Goal: Information Seeking & Learning: Check status

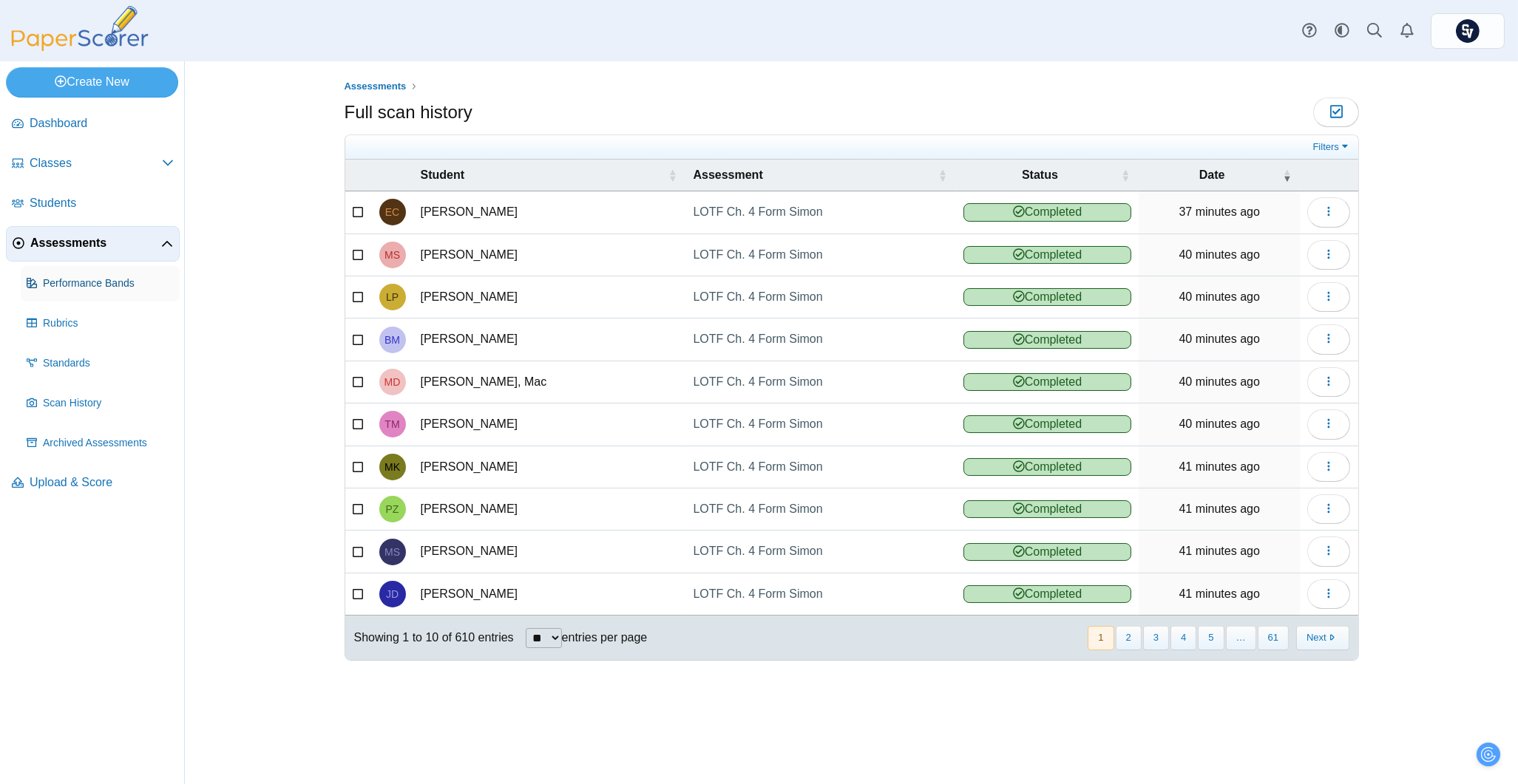
click at [102, 287] on span "Performance Bands" at bounding box center [108, 284] width 131 height 14
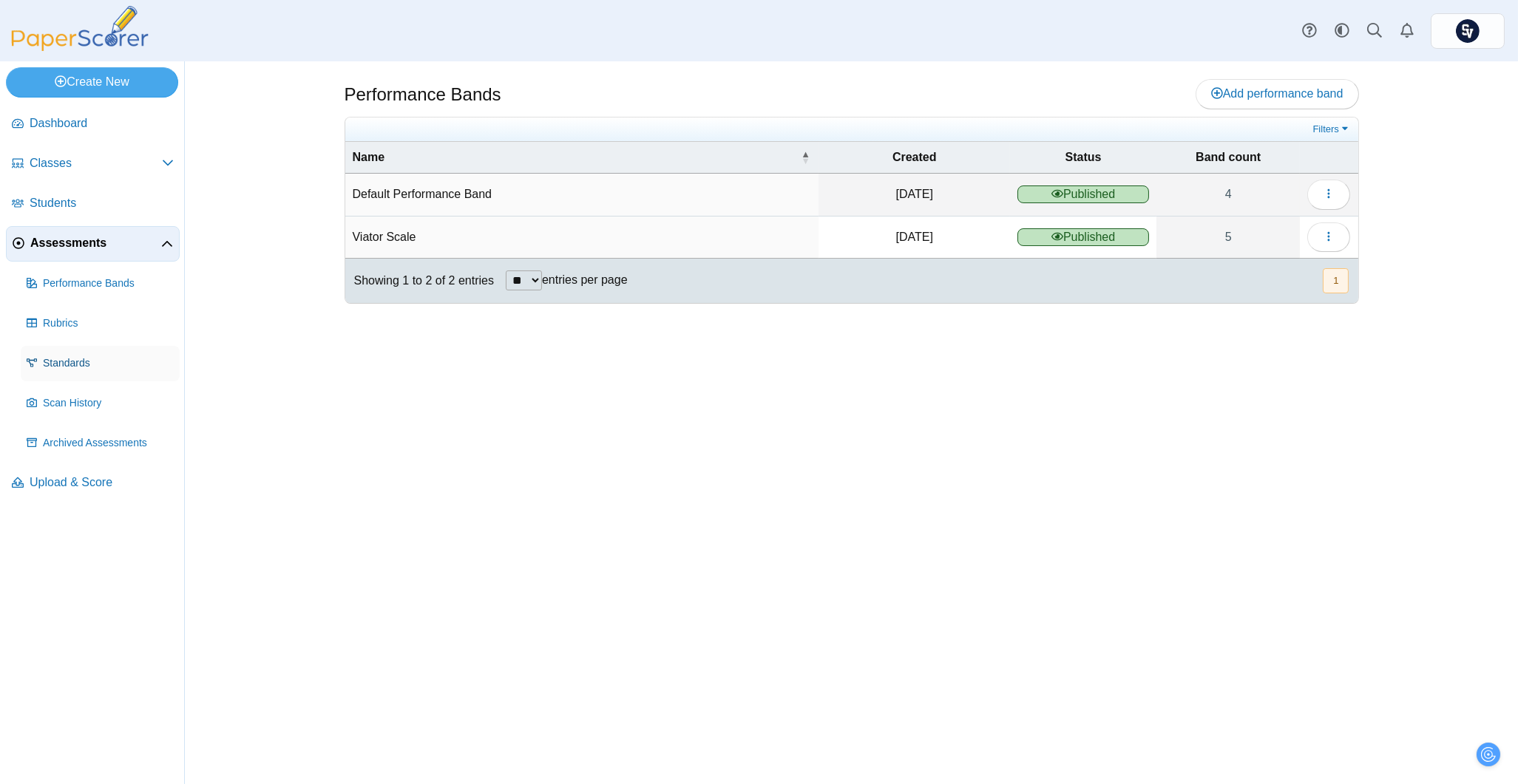
click at [74, 357] on span "Standards" at bounding box center [108, 363] width 131 height 14
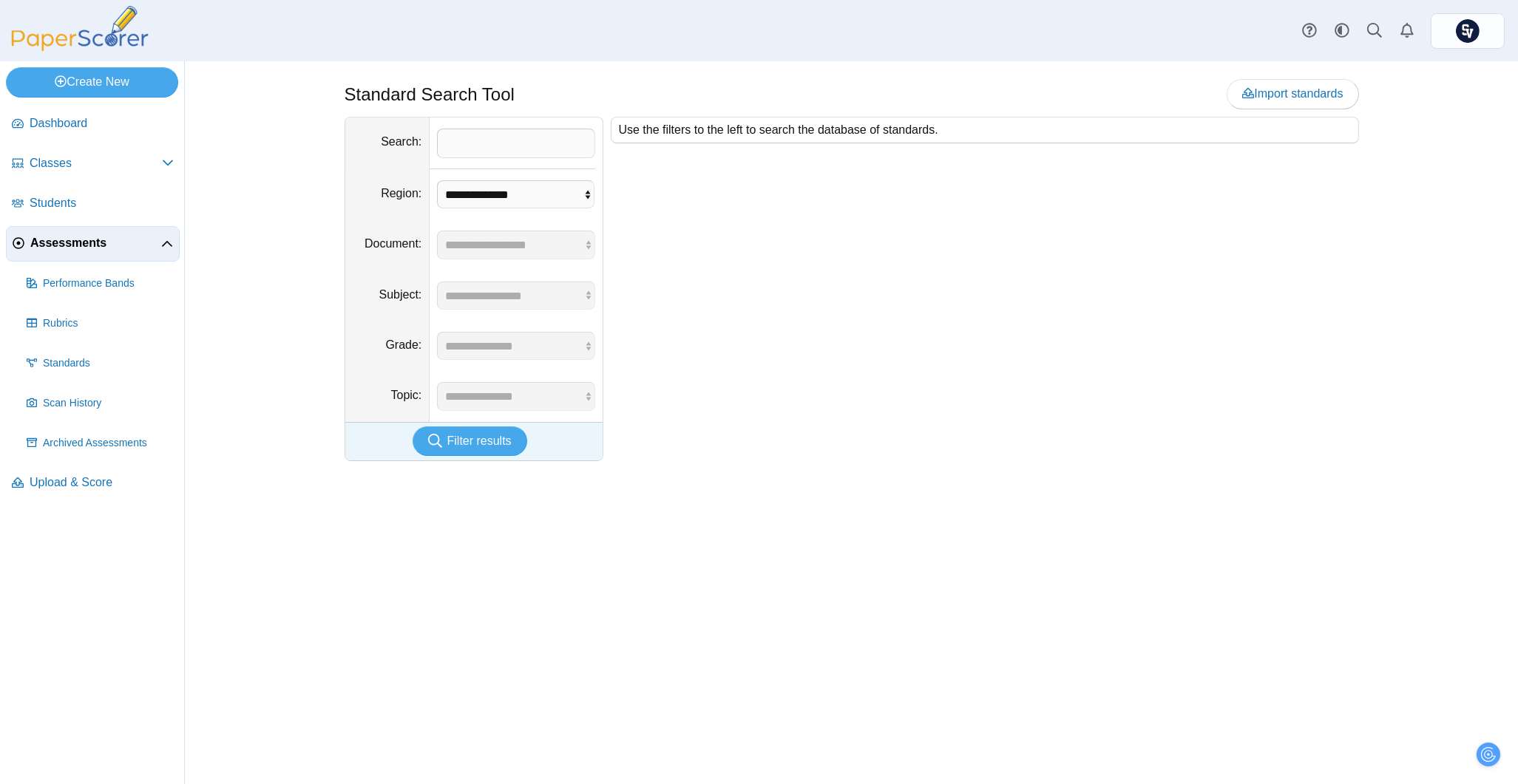
click at [460, 176] on dd "**********" at bounding box center [515, 194] width 172 height 51
click at [506, 180] on select "**********" at bounding box center [516, 195] width 158 height 29
click at [522, 190] on select "**********" at bounding box center [516, 195] width 158 height 29
click at [124, 433] on link "Archived Assessments" at bounding box center [100, 443] width 159 height 36
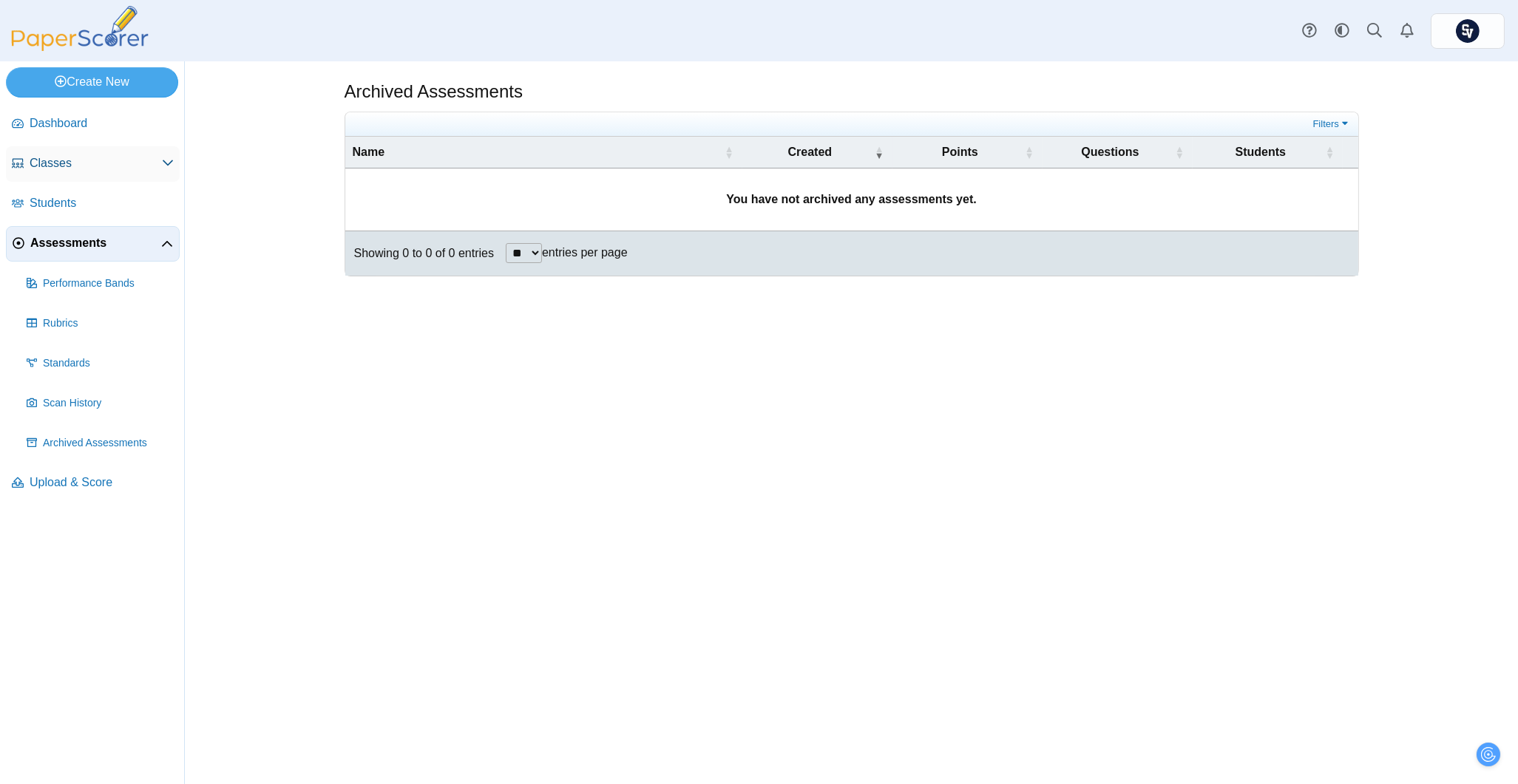
click at [64, 166] on span "Classes" at bounding box center [96, 163] width 132 height 16
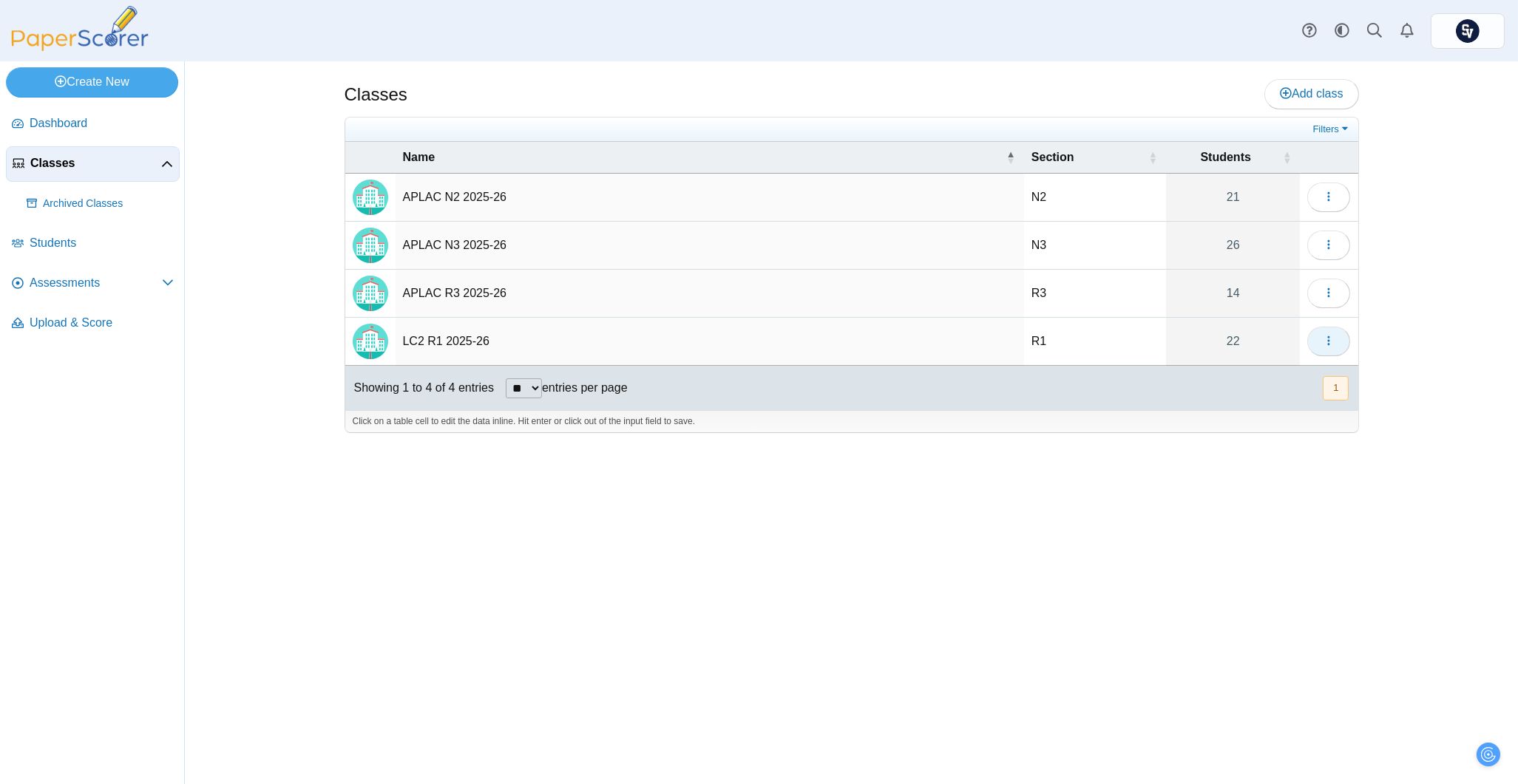
click at [1315, 336] on button "button" at bounding box center [1328, 341] width 43 height 30
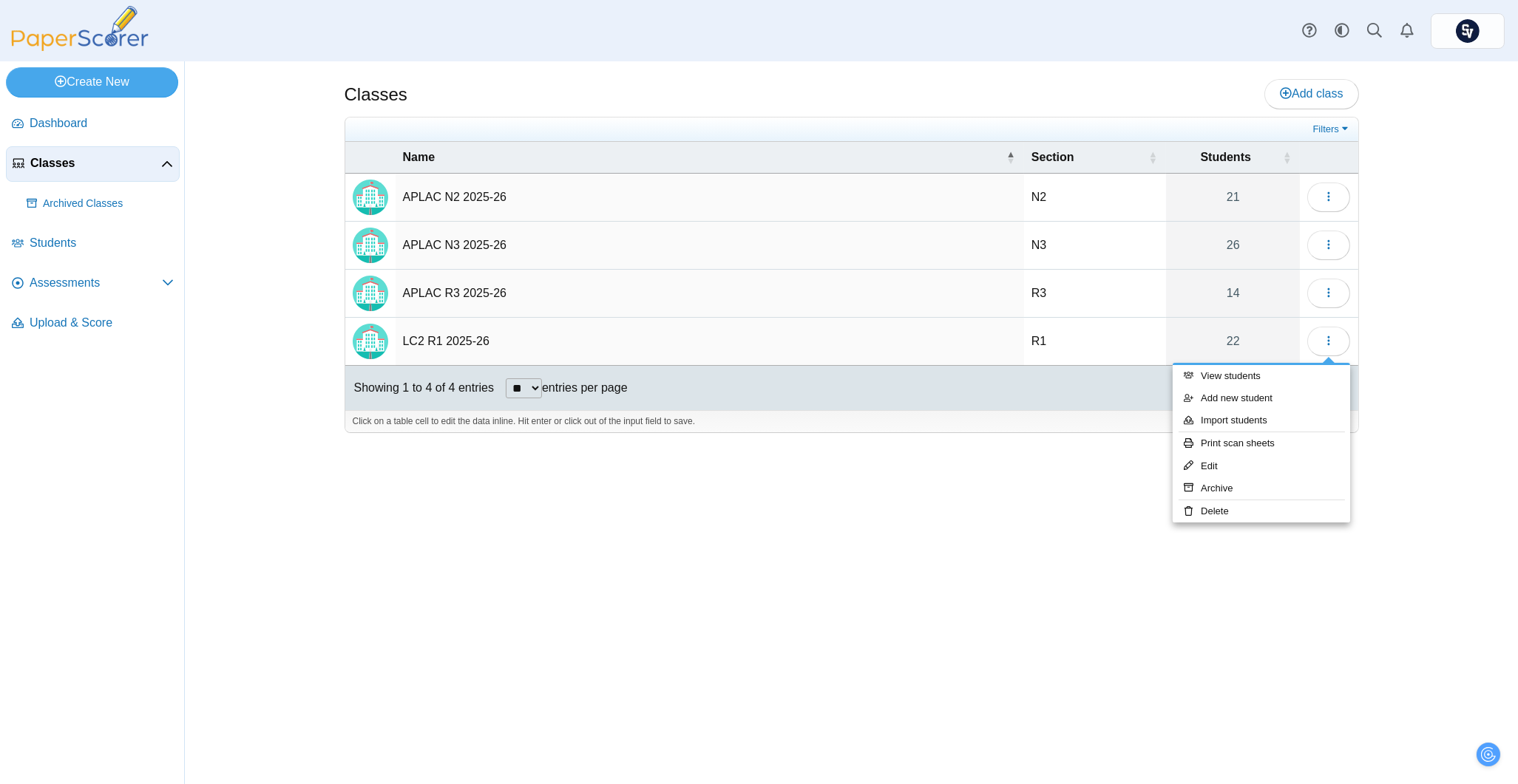
click at [1438, 334] on div "Classes Add class N2" at bounding box center [851, 422] width 1333 height 723
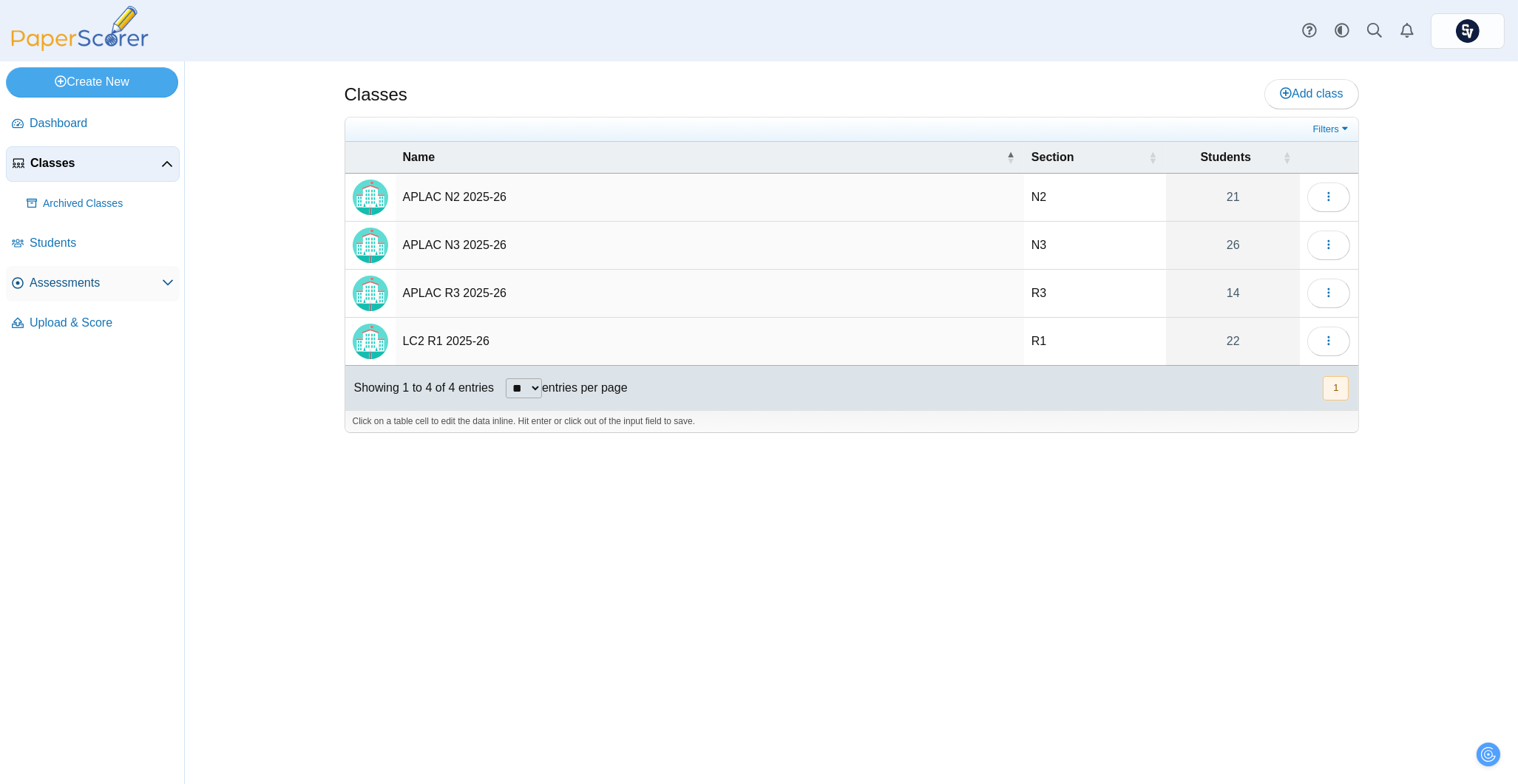
click at [66, 275] on span "Assessments" at bounding box center [96, 283] width 132 height 16
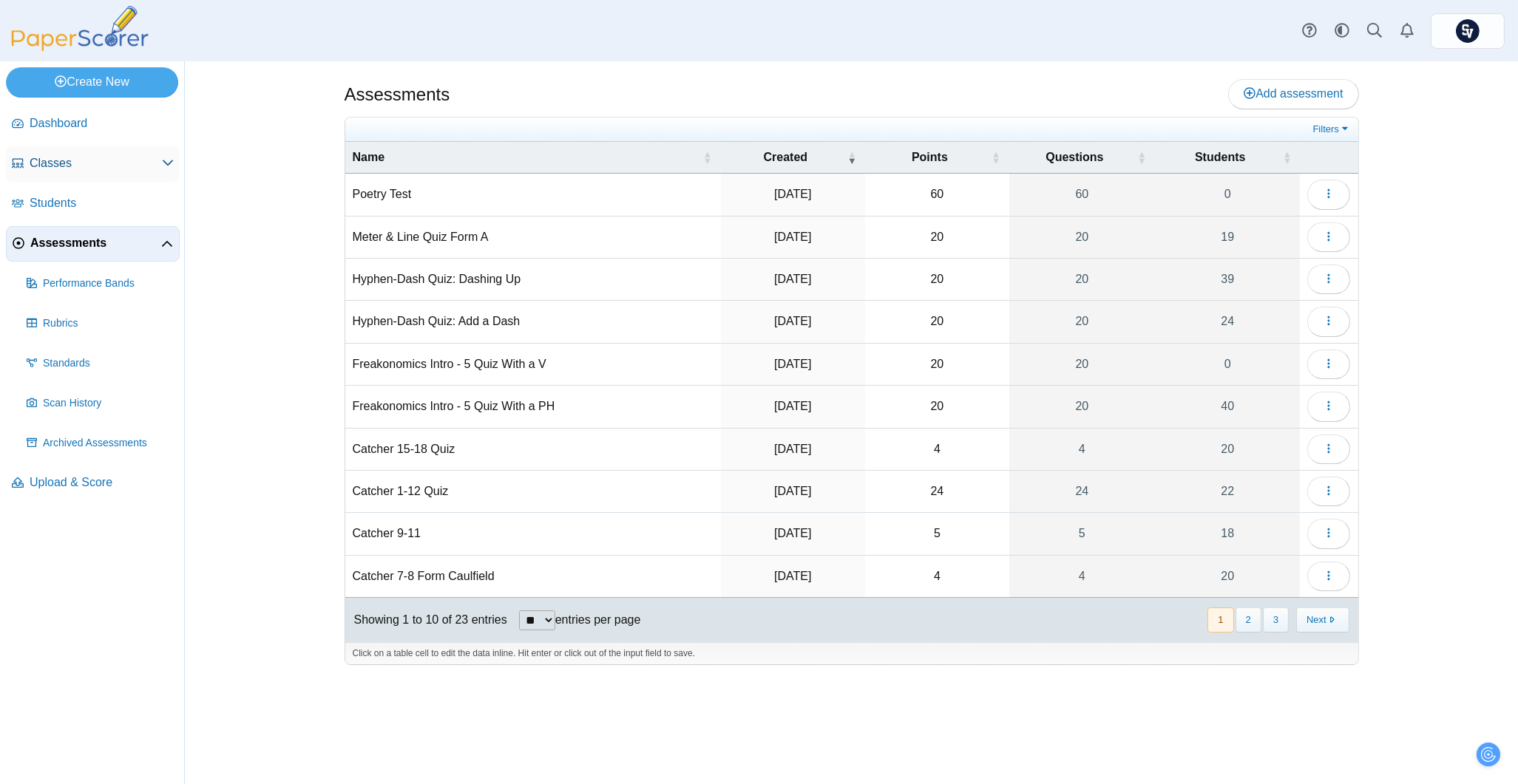
click at [159, 162] on span "Classes" at bounding box center [96, 163] width 132 height 16
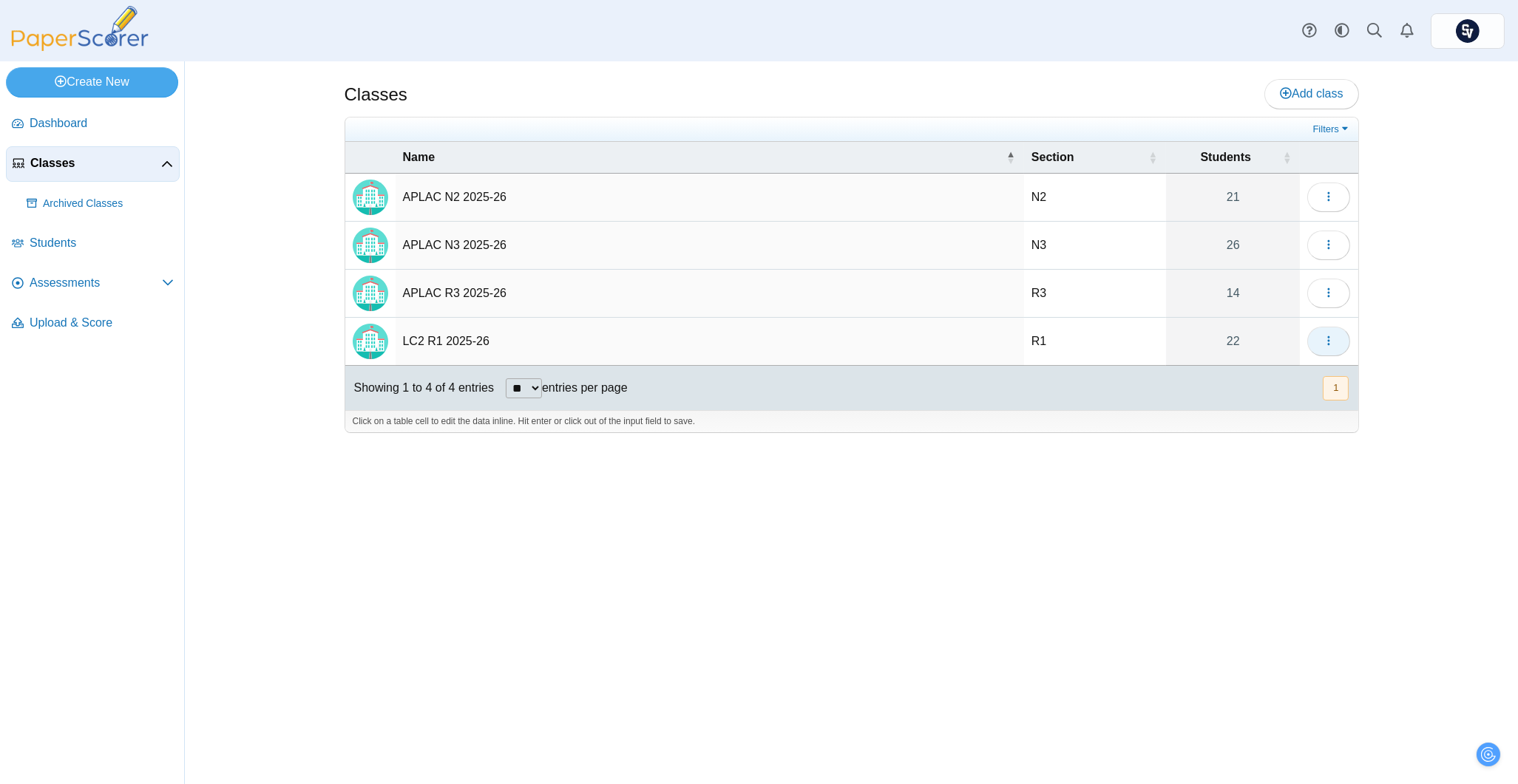
click at [1338, 346] on button "button" at bounding box center [1328, 341] width 43 height 30
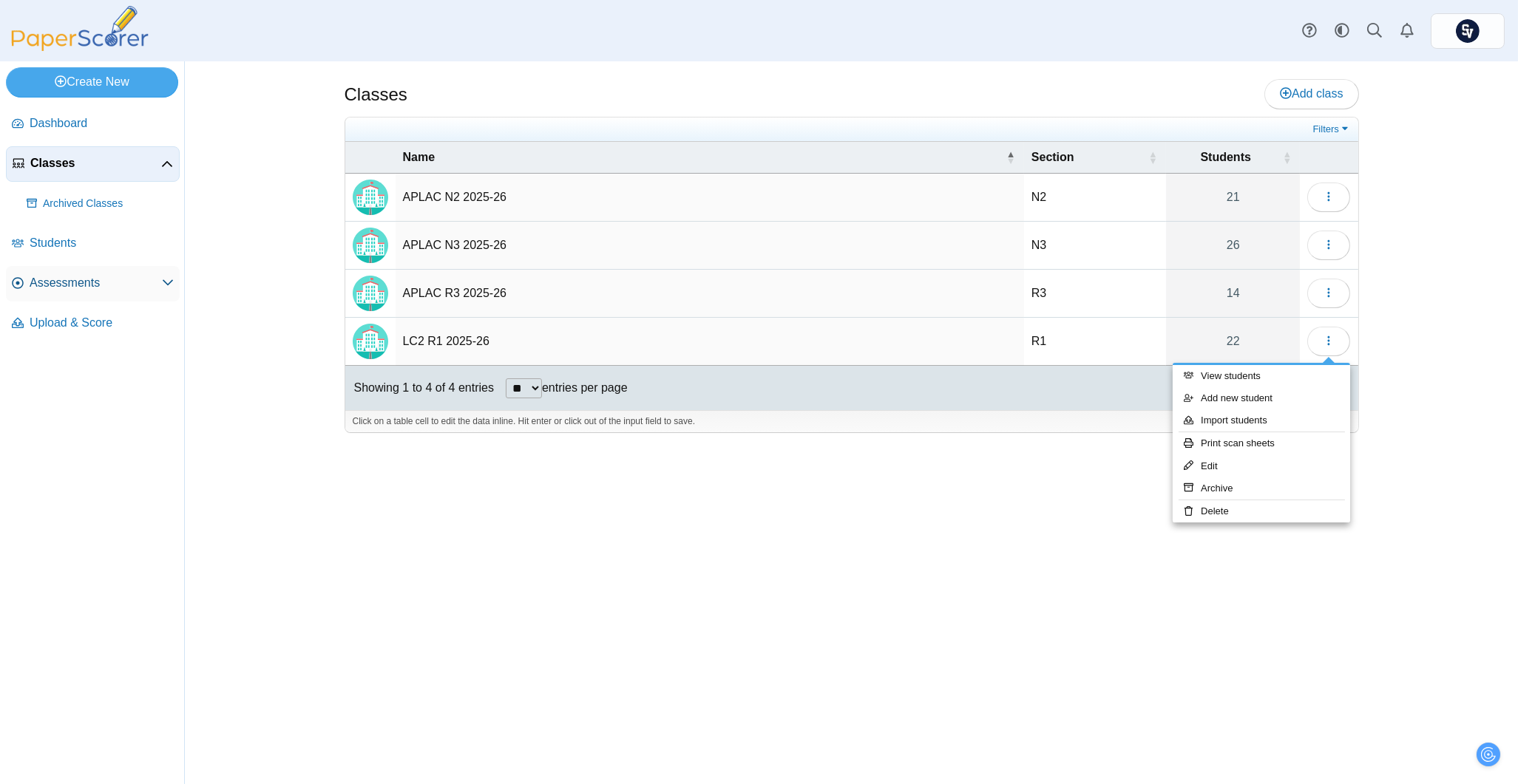
click at [73, 283] on span "Assessments" at bounding box center [96, 283] width 132 height 16
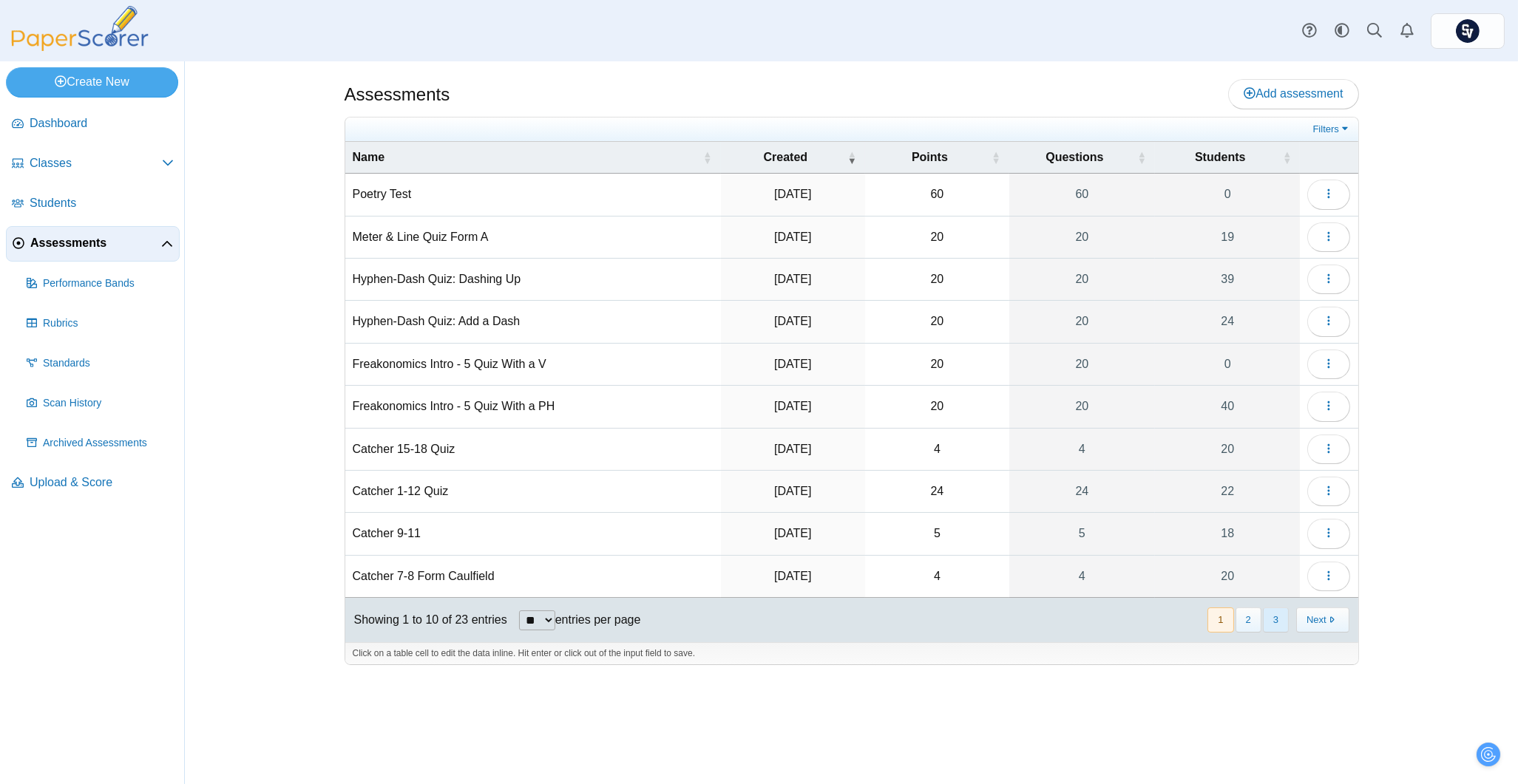
click at [1276, 620] on button "3" at bounding box center [1276, 619] width 26 height 24
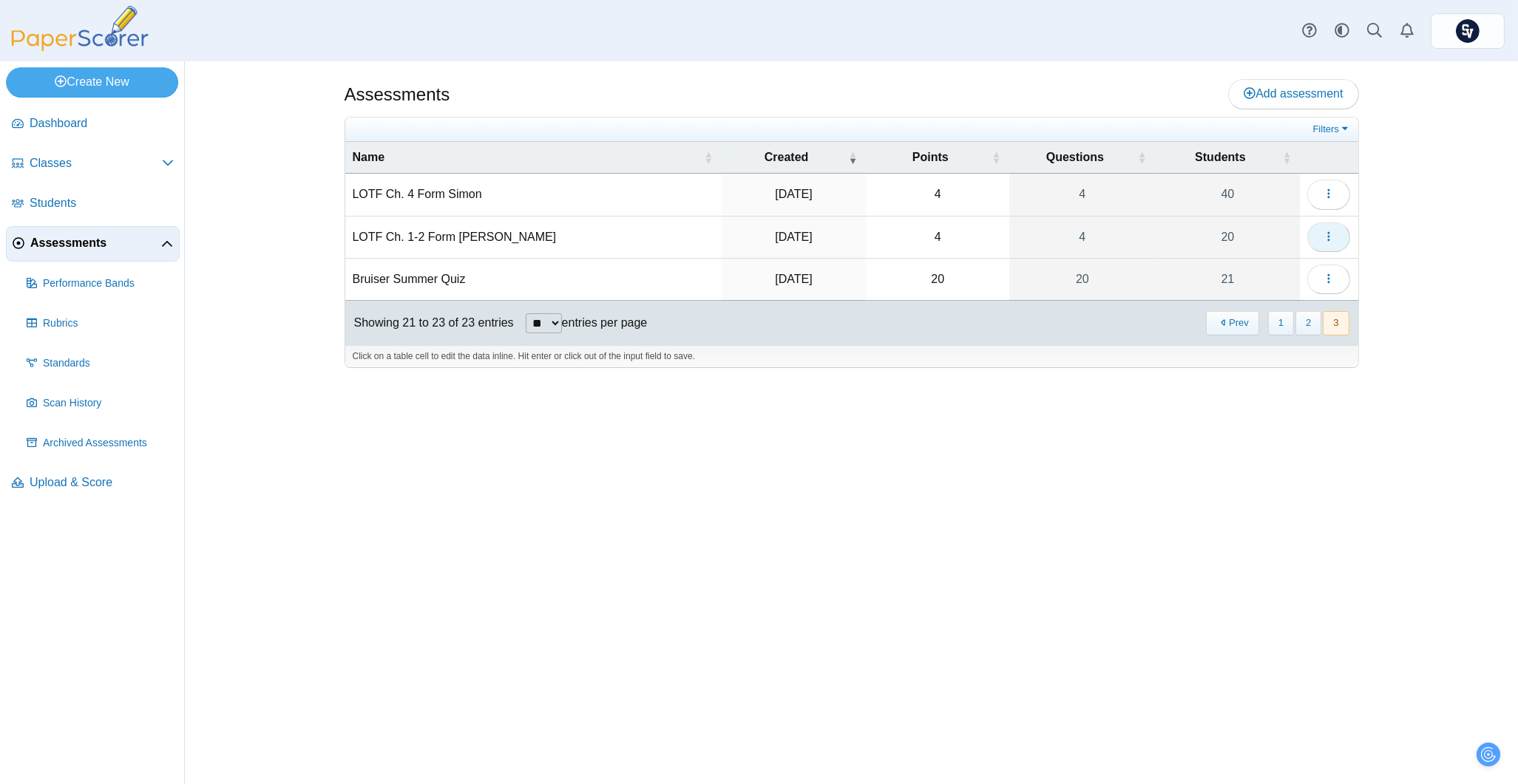
click at [1334, 239] on icon "button" at bounding box center [1329, 237] width 12 height 12
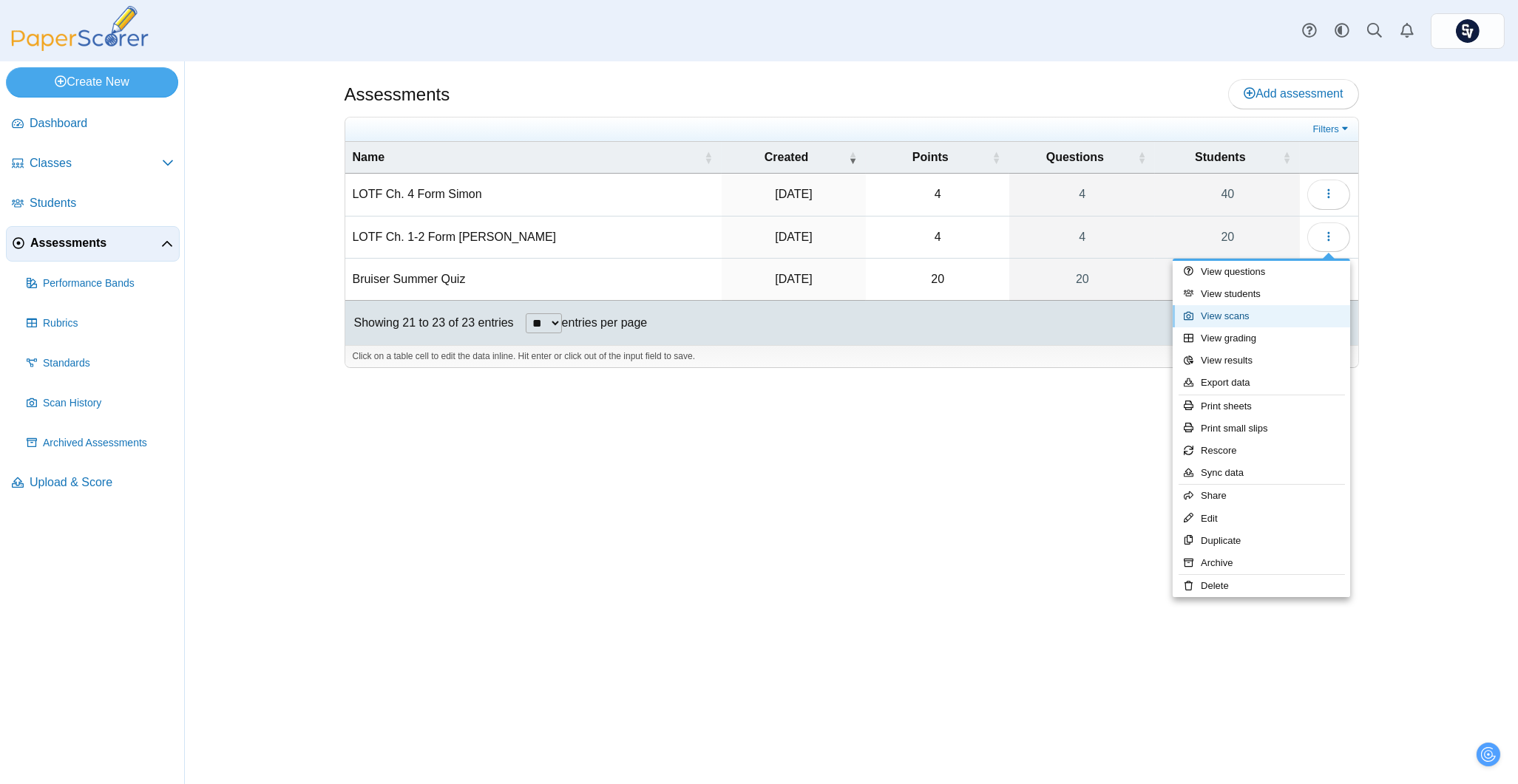
click at [1249, 312] on link "View scans" at bounding box center [1262, 316] width 178 height 22
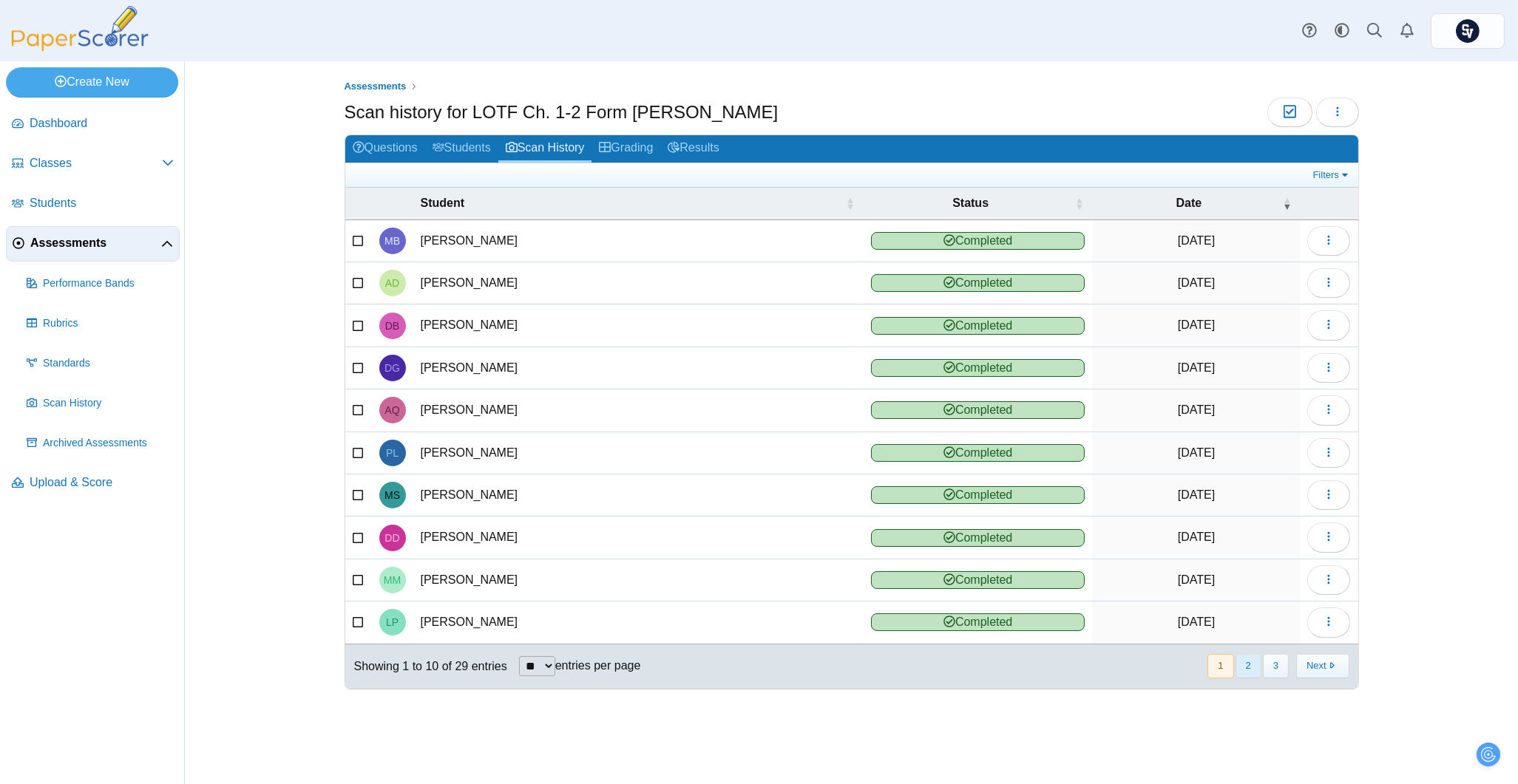
click at [1254, 670] on button "2" at bounding box center [1249, 666] width 26 height 24
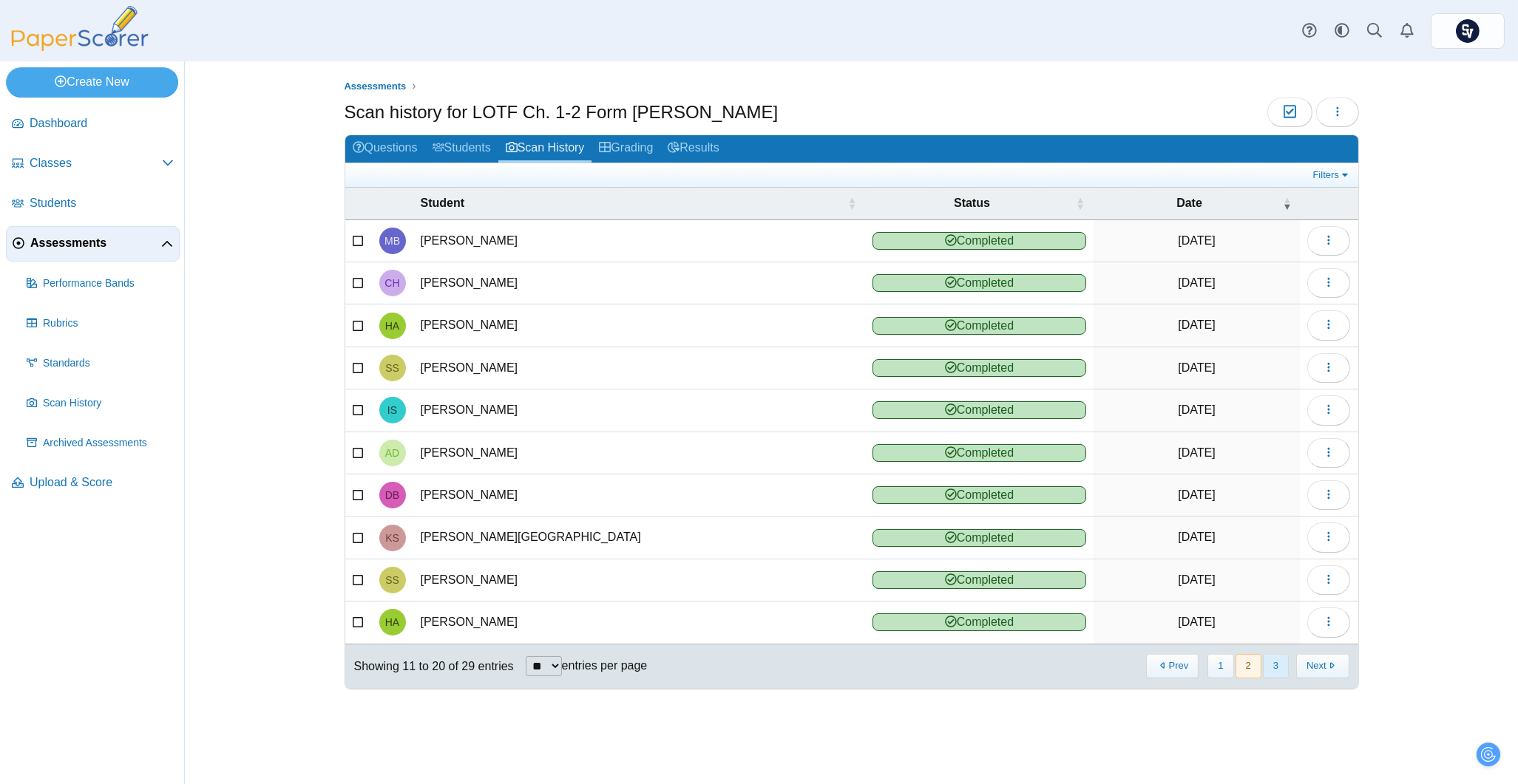
click at [1283, 666] on button "3" at bounding box center [1276, 666] width 26 height 24
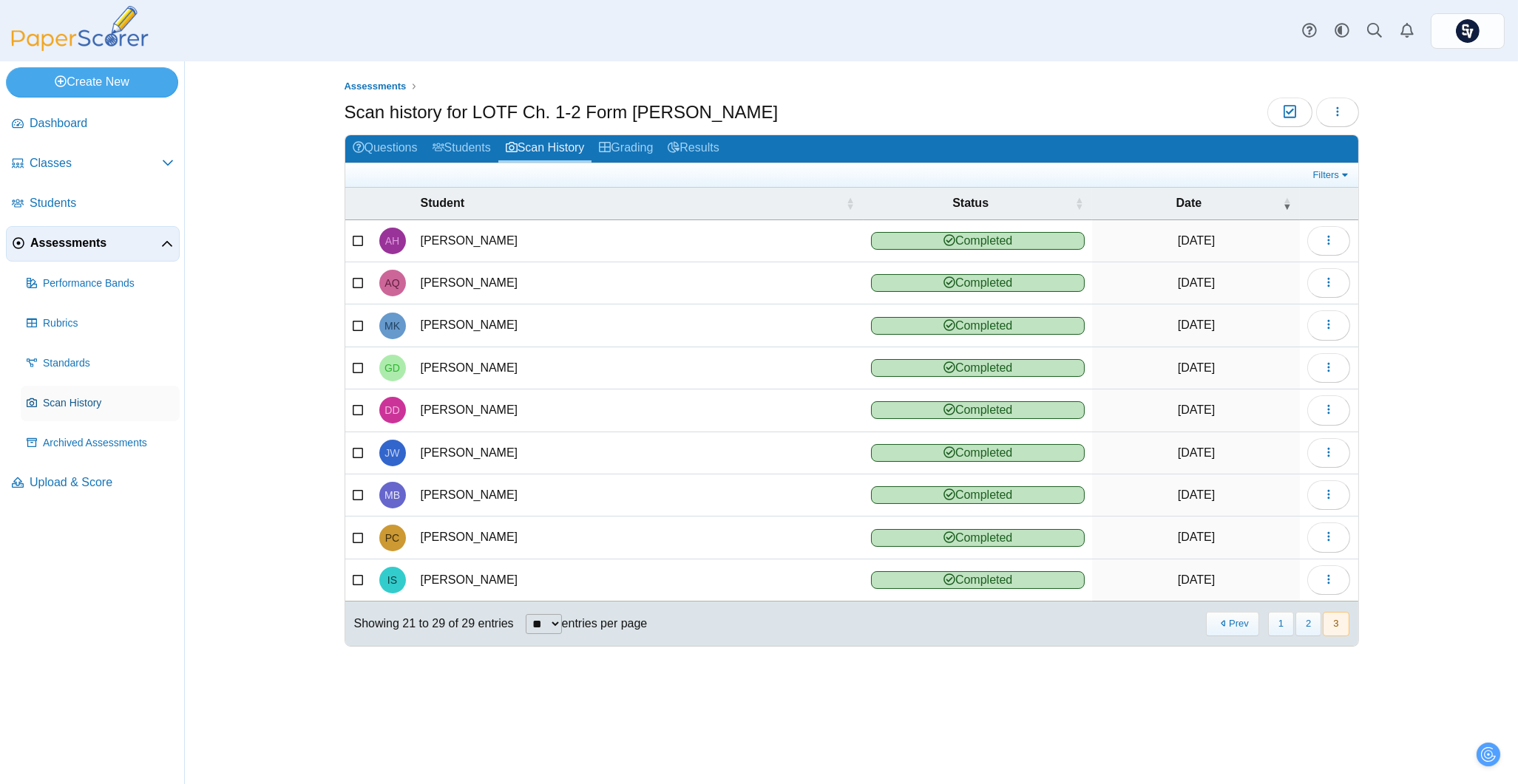
click at [68, 415] on link "Scan History" at bounding box center [100, 403] width 159 height 36
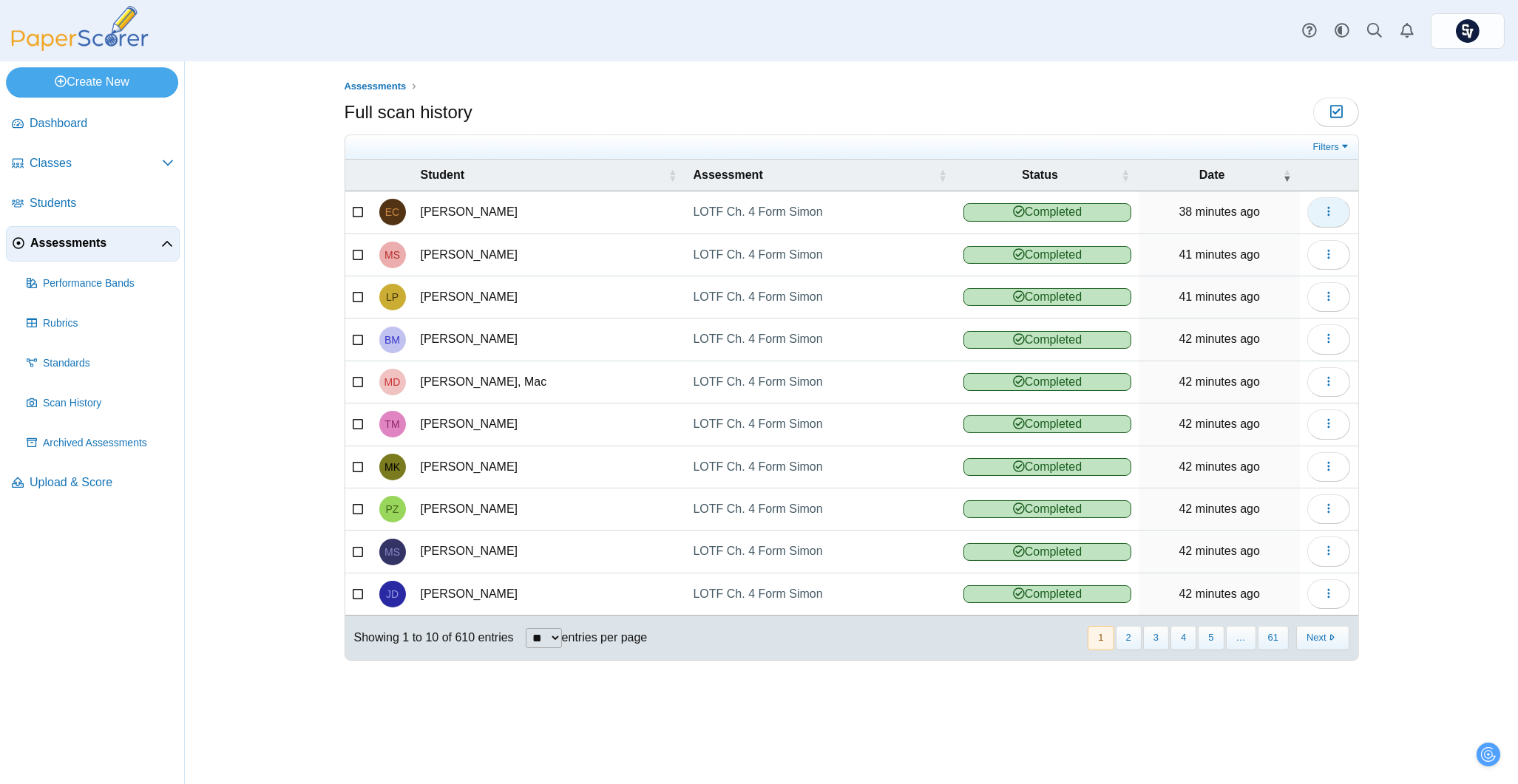
click at [1342, 218] on button "button" at bounding box center [1328, 212] width 43 height 30
click at [1446, 208] on div "Assessments Full scan history Moderation 0" at bounding box center [851, 422] width 1333 height 723
click at [52, 164] on span "Classes" at bounding box center [96, 163] width 132 height 16
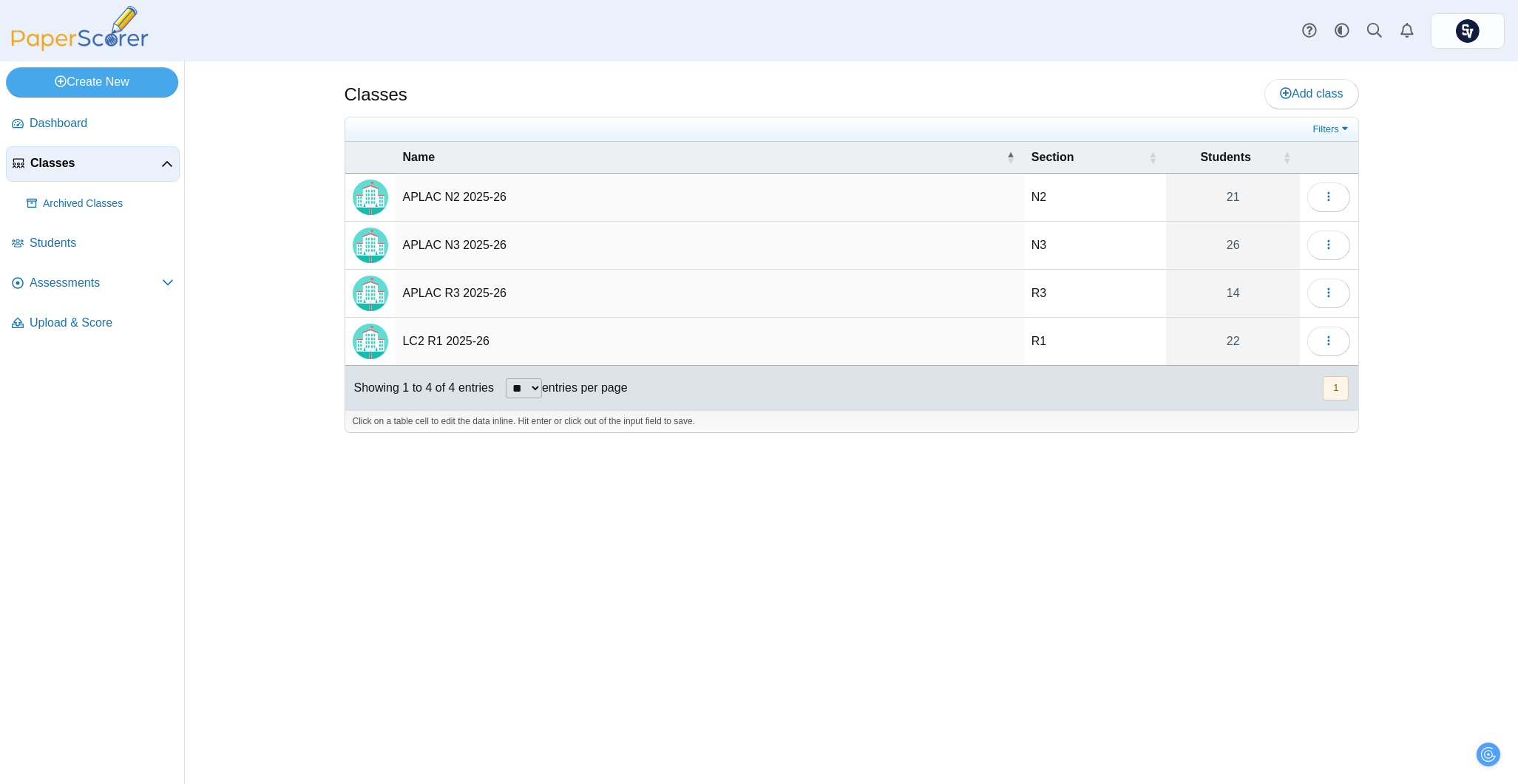
click at [446, 340] on td "LC2 R1 2025-26" at bounding box center [709, 341] width 628 height 48
click at [580, 336] on input "**********" at bounding box center [709, 341] width 614 height 30
click at [1068, 343] on td "R1" at bounding box center [1095, 341] width 142 height 48
click at [1220, 343] on link "22" at bounding box center [1233, 341] width 134 height 47
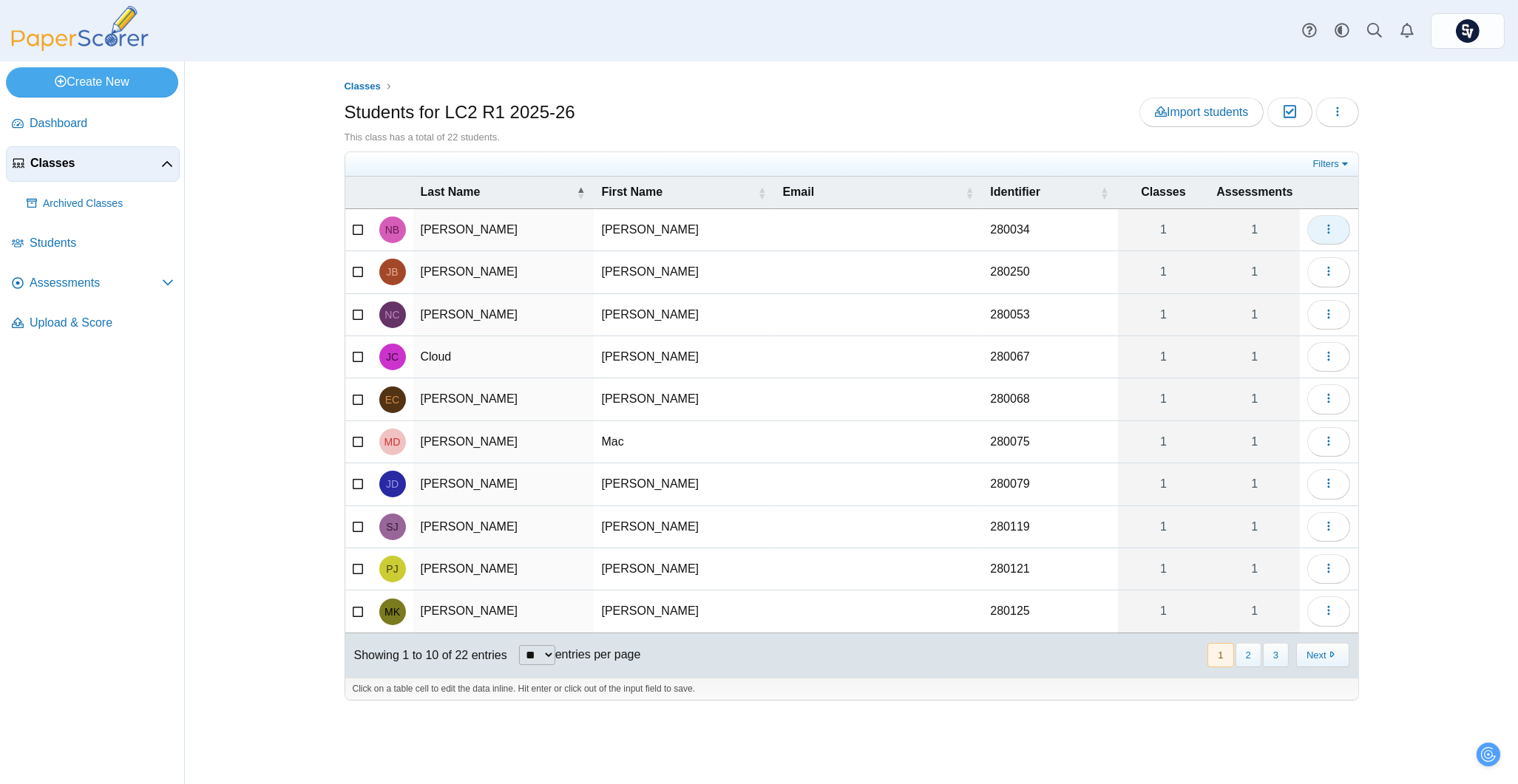
click at [1321, 228] on button "button" at bounding box center [1328, 230] width 43 height 30
click at [1282, 299] on link "View assessments" at bounding box center [1262, 309] width 178 height 22
click at [1343, 161] on link "Filters" at bounding box center [1331, 164] width 45 height 14
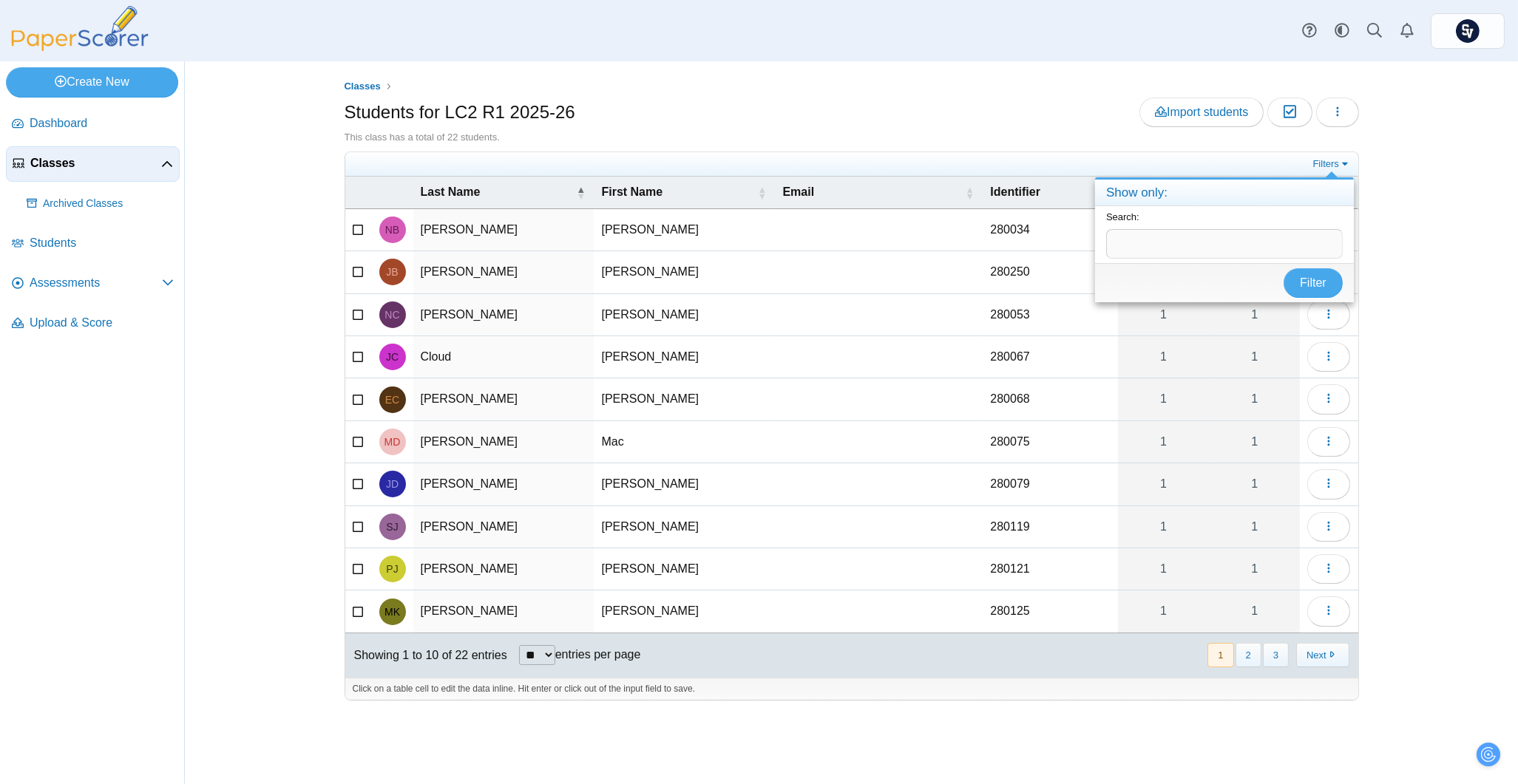
click at [1444, 157] on div "Classes Students for LC2 R1 2025-26 Import students Moderation 0 Loading…" at bounding box center [851, 422] width 1333 height 723
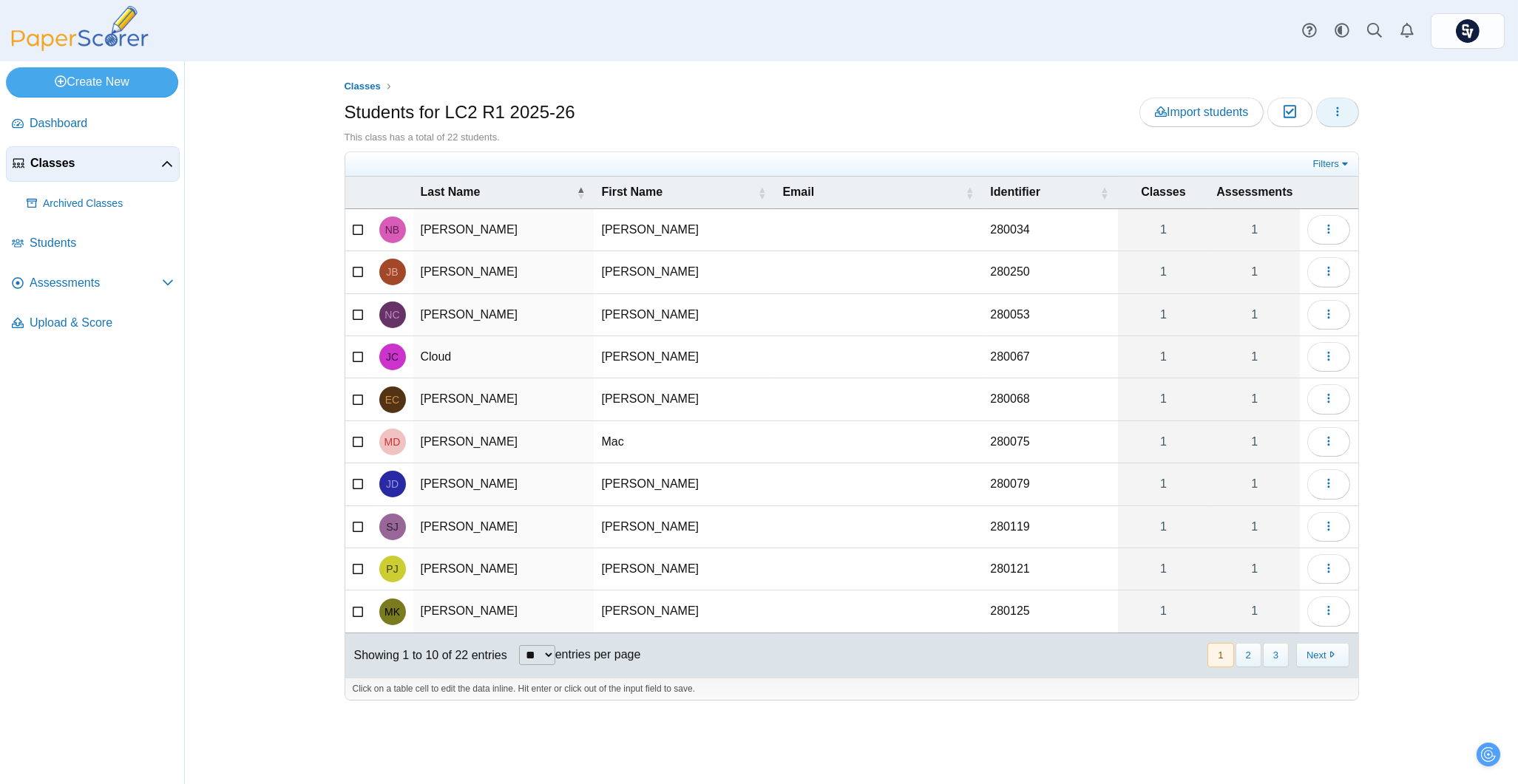
click at [1353, 118] on button "button" at bounding box center [1337, 112] width 43 height 30
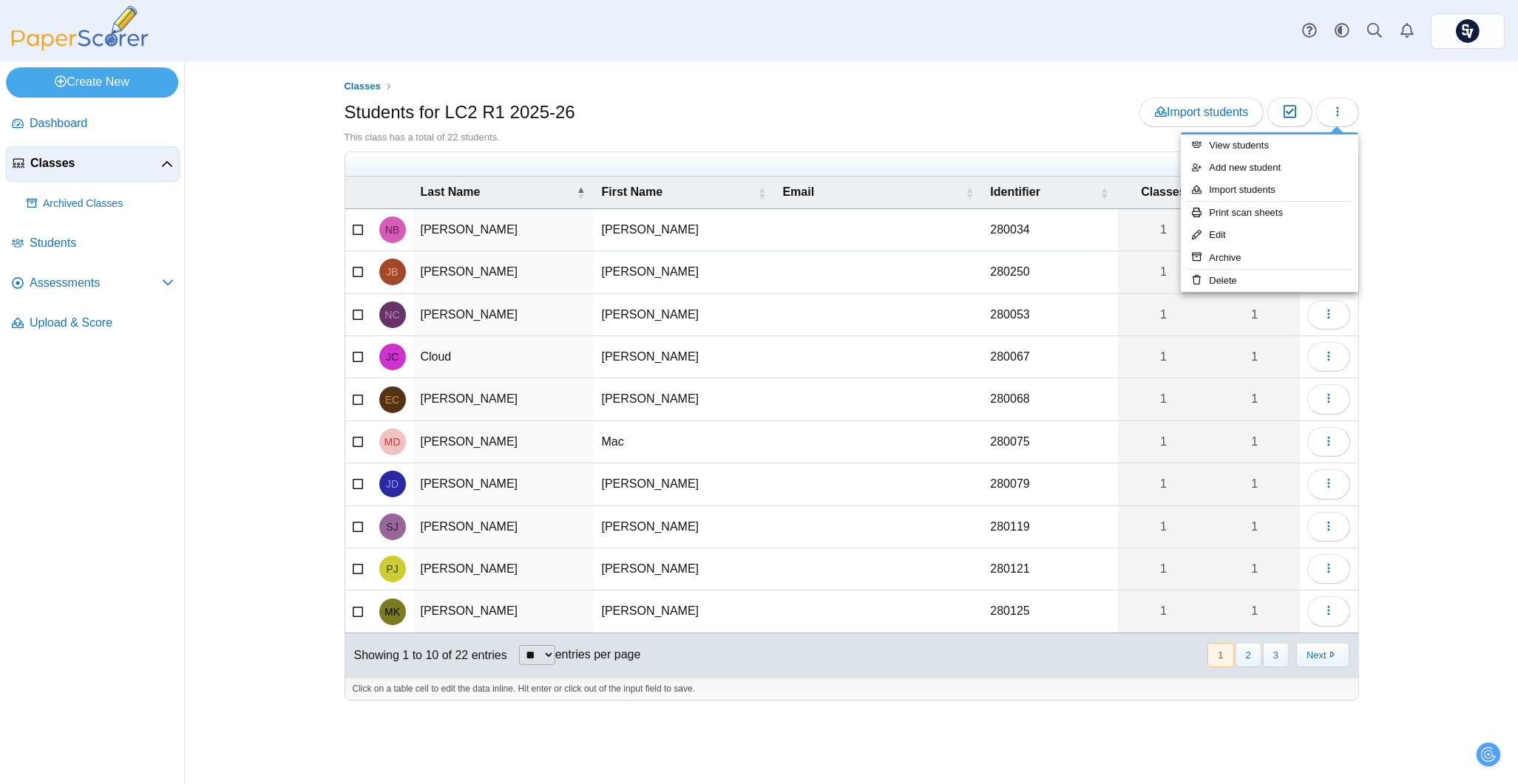
click at [1452, 149] on div "Classes Students for LC2 R1 2025-26 Import students Moderation 0 This class has…" at bounding box center [851, 422] width 1333 height 723
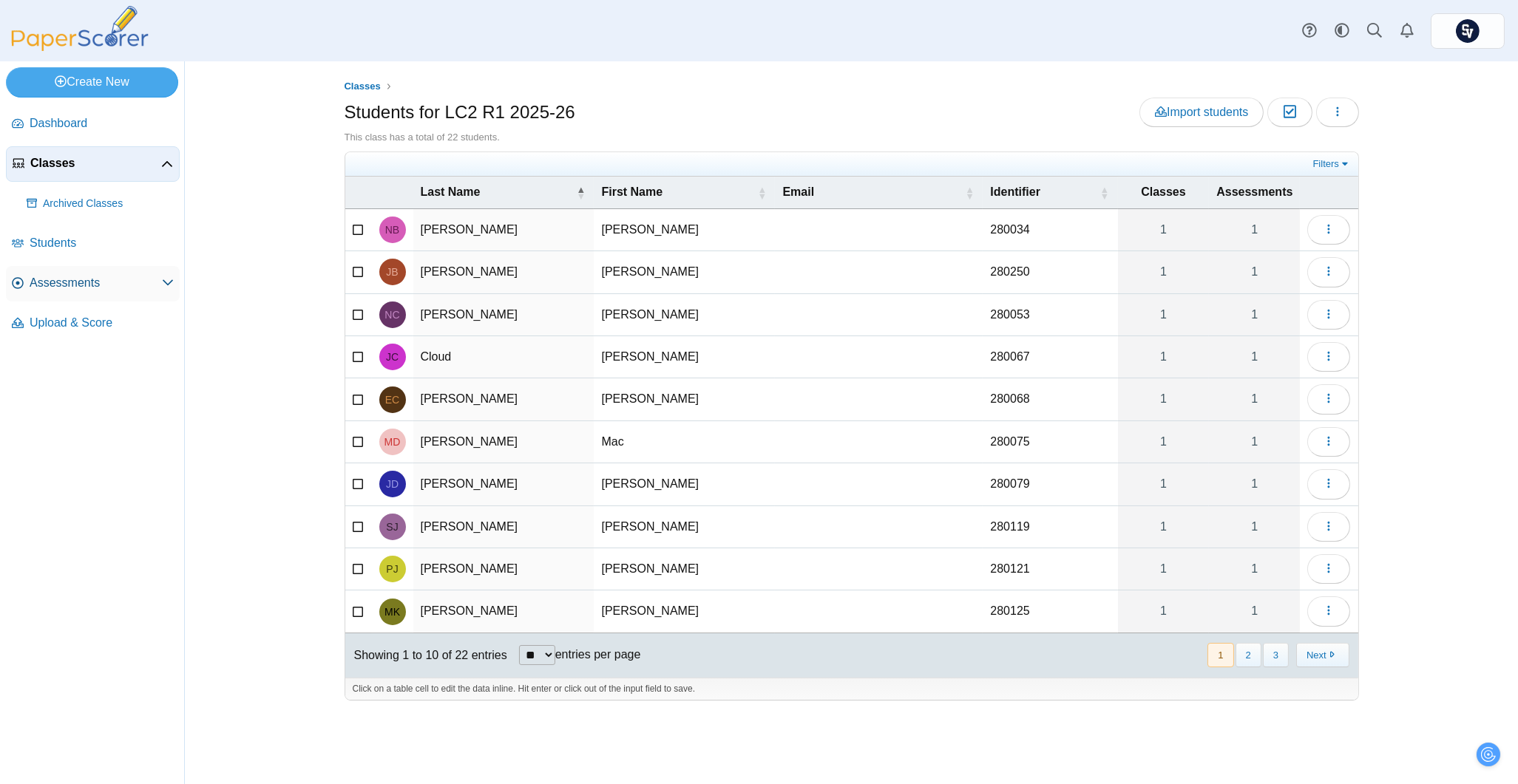
click at [99, 271] on link "Assessments" at bounding box center [93, 284] width 174 height 36
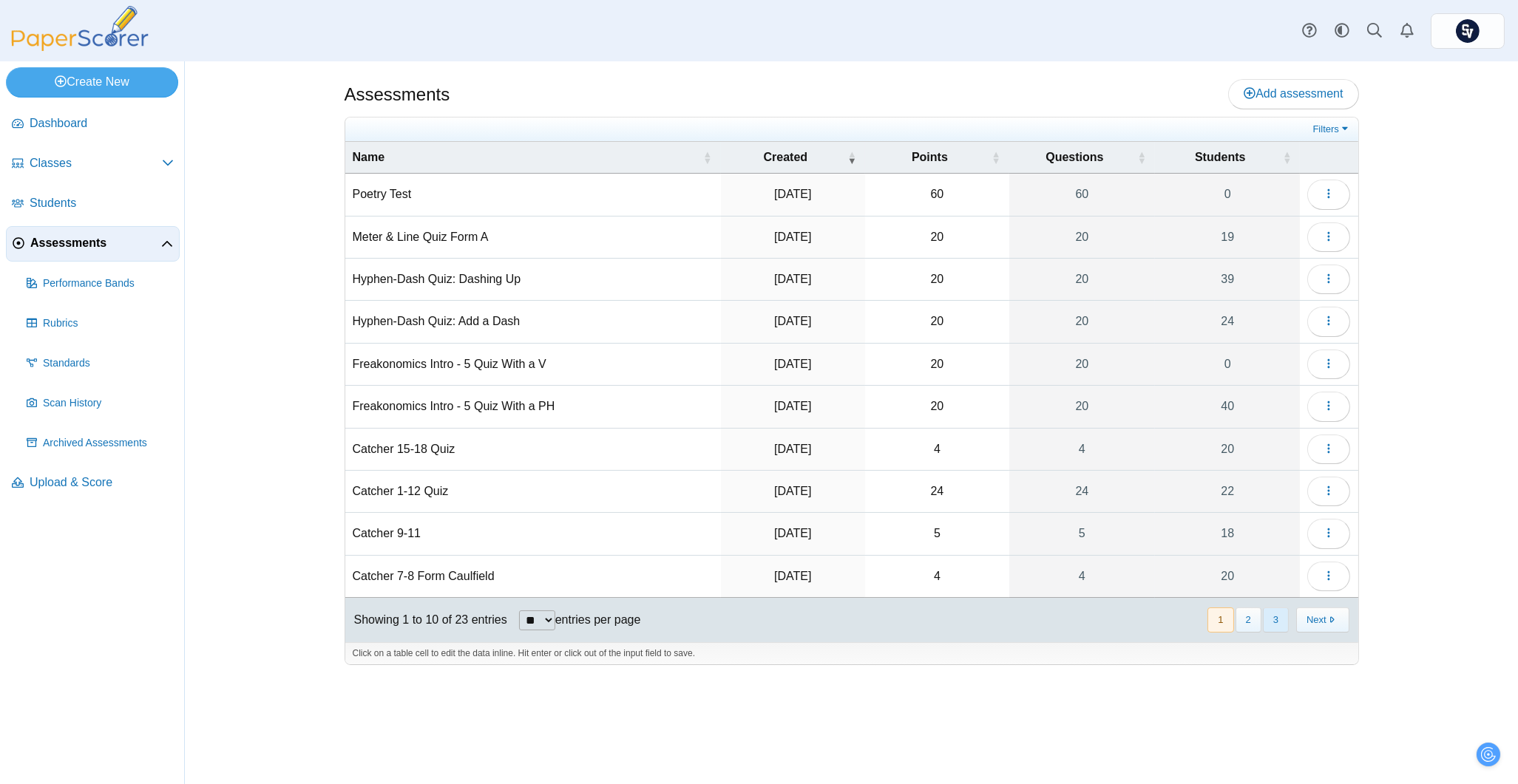
click at [1276, 629] on button "3" at bounding box center [1276, 619] width 26 height 24
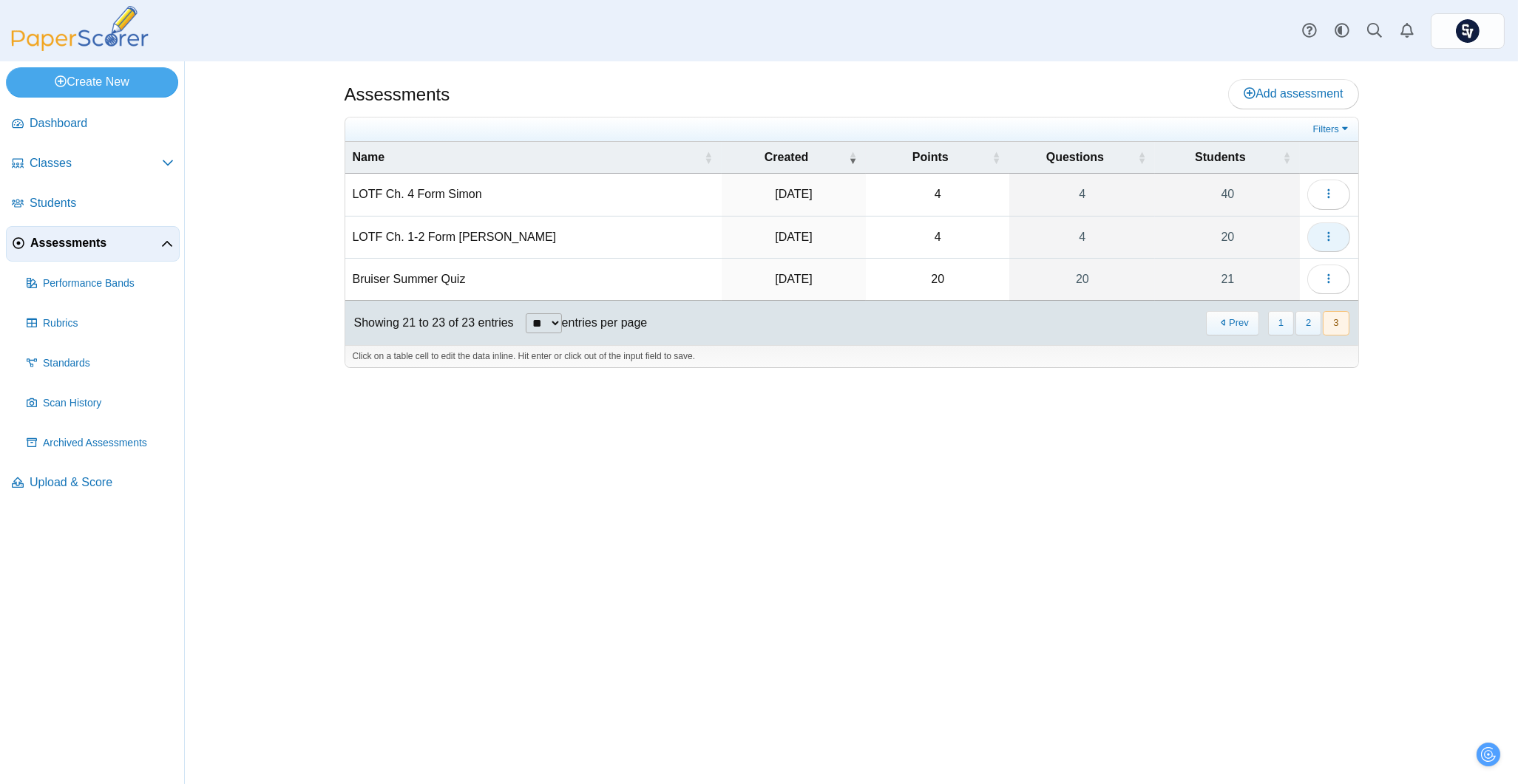
click at [1319, 233] on button "button" at bounding box center [1328, 237] width 43 height 30
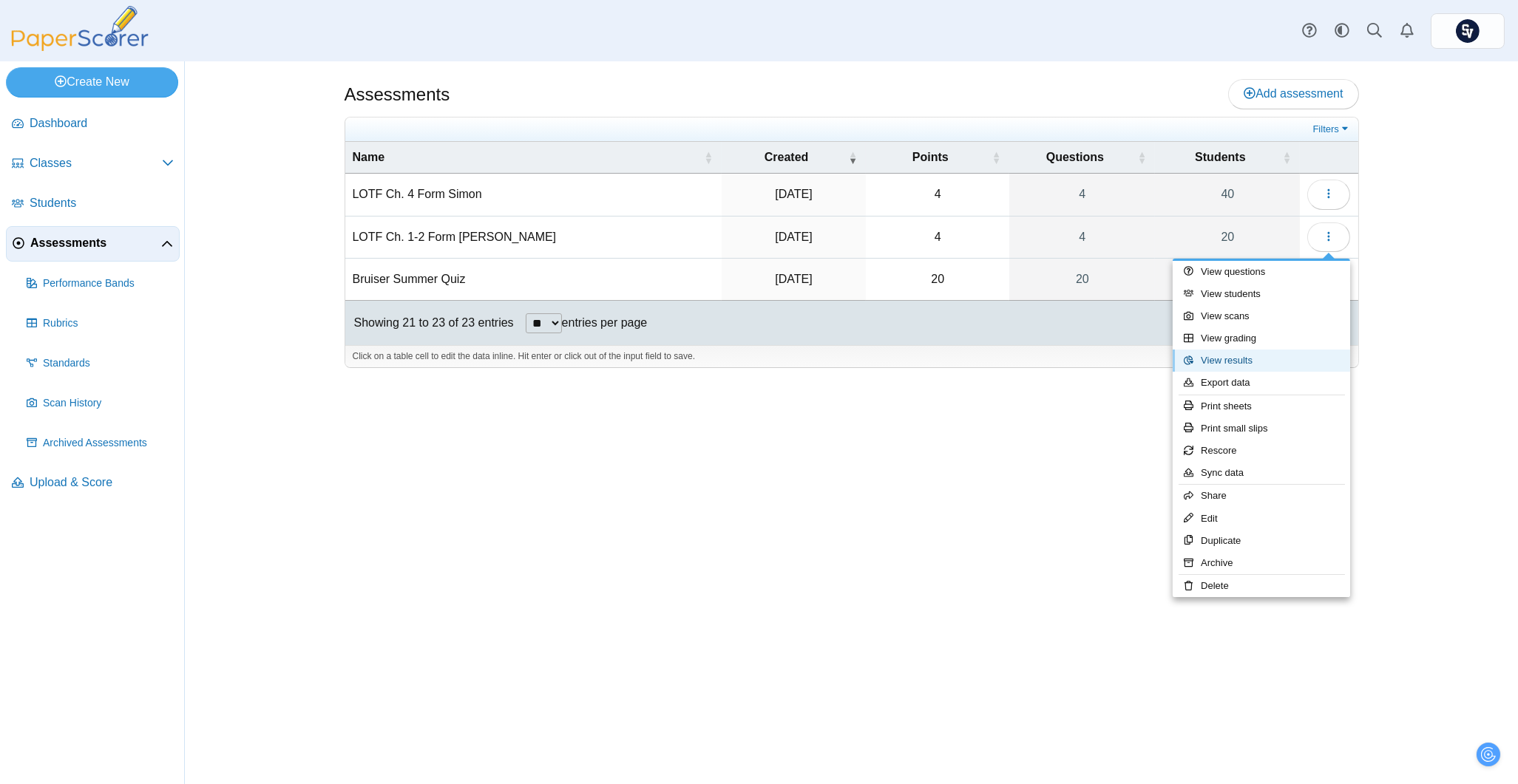
click at [1256, 355] on link "View results" at bounding box center [1262, 360] width 178 height 22
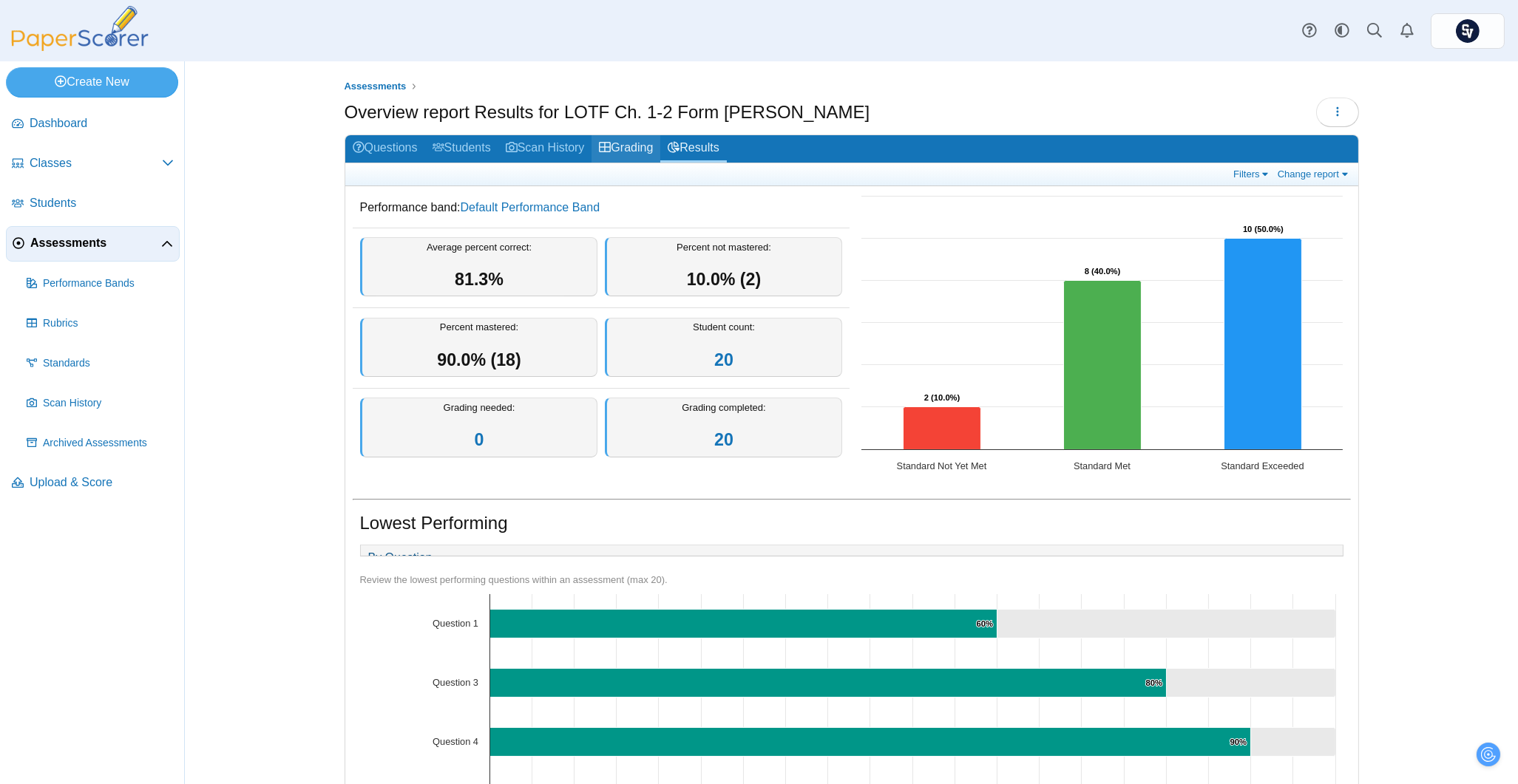
click at [640, 145] on link "Grading" at bounding box center [626, 149] width 69 height 27
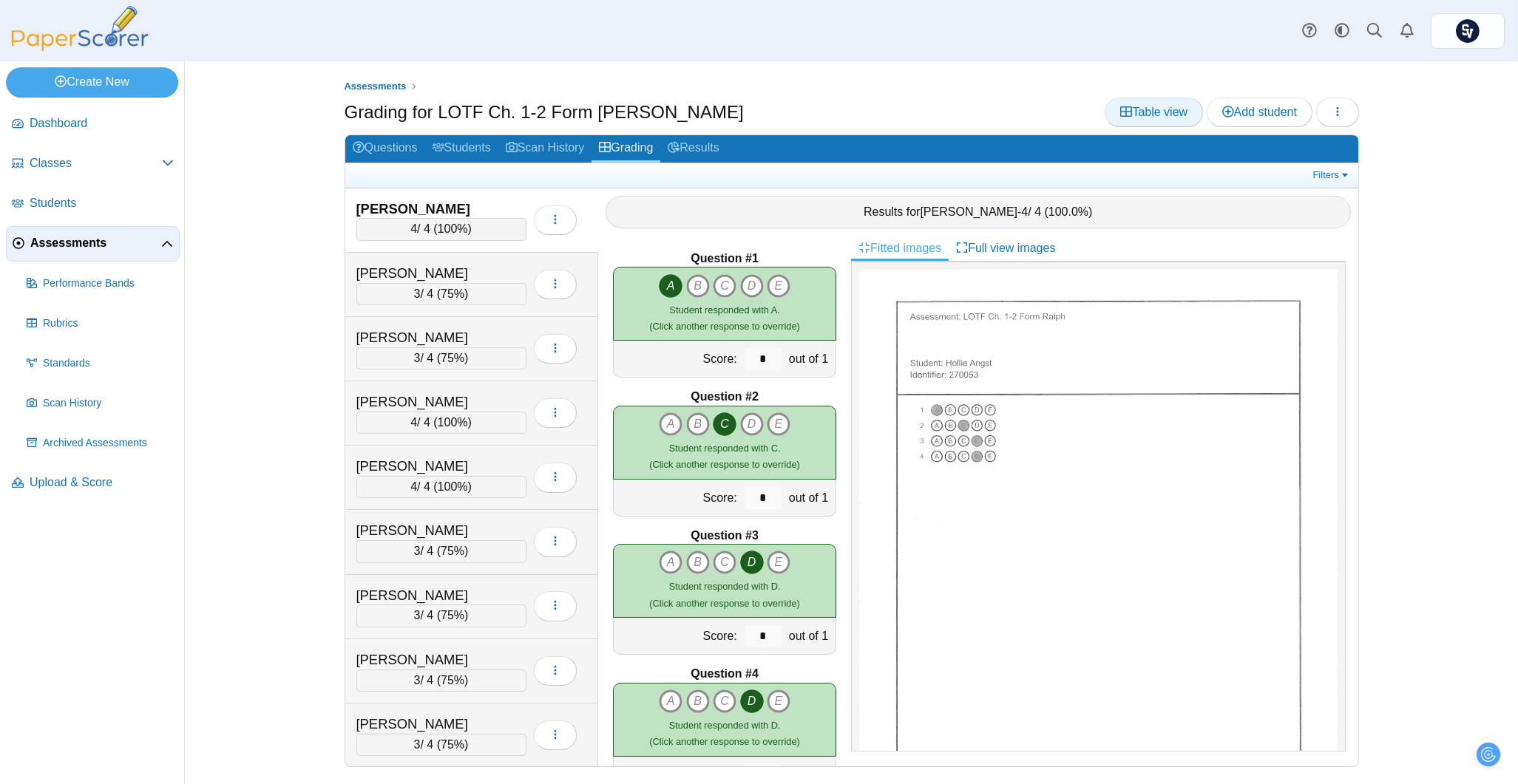
click at [1154, 110] on span "Table view" at bounding box center [1154, 111] width 68 height 13
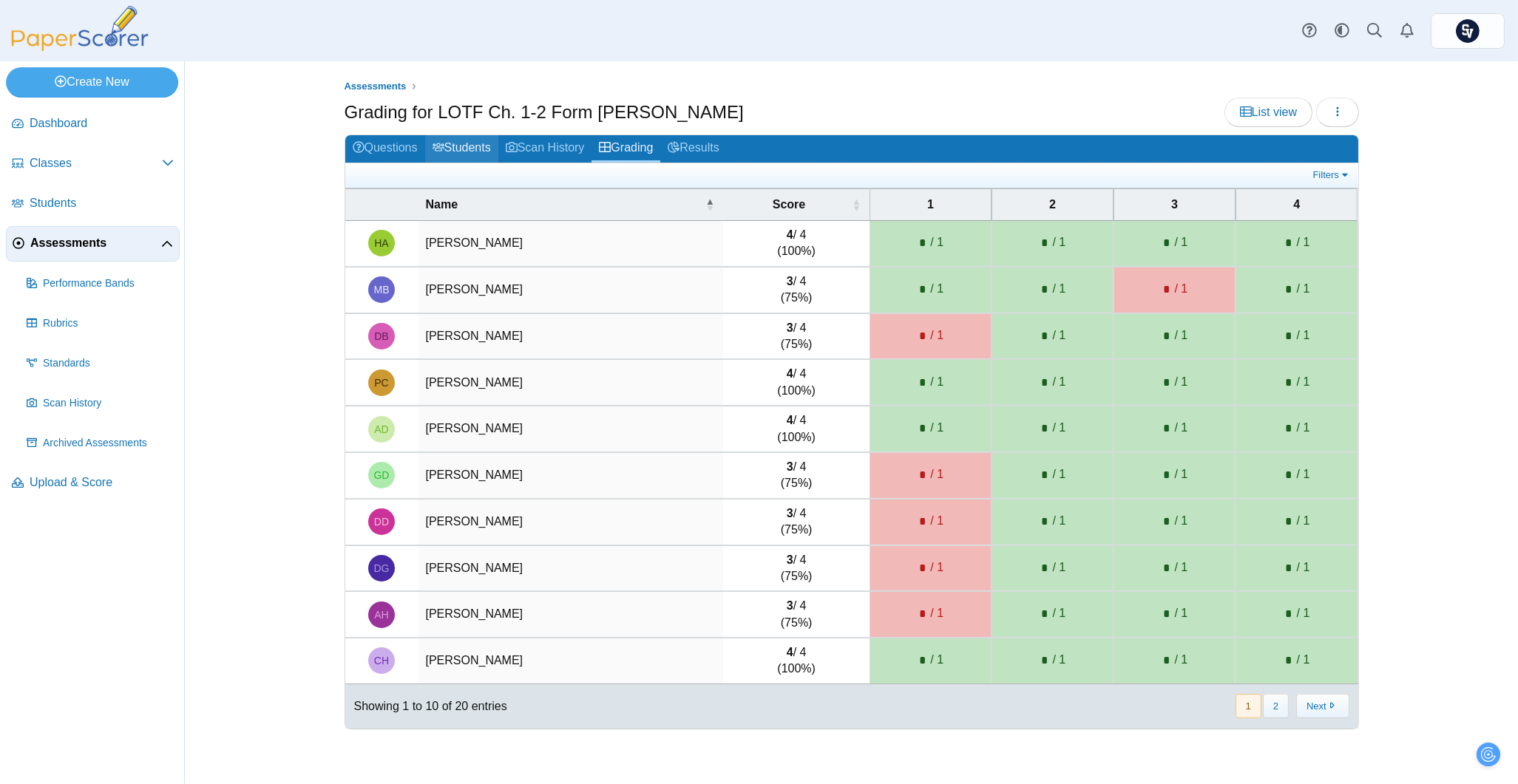
click at [461, 145] on link "Students" at bounding box center [461, 149] width 73 height 27
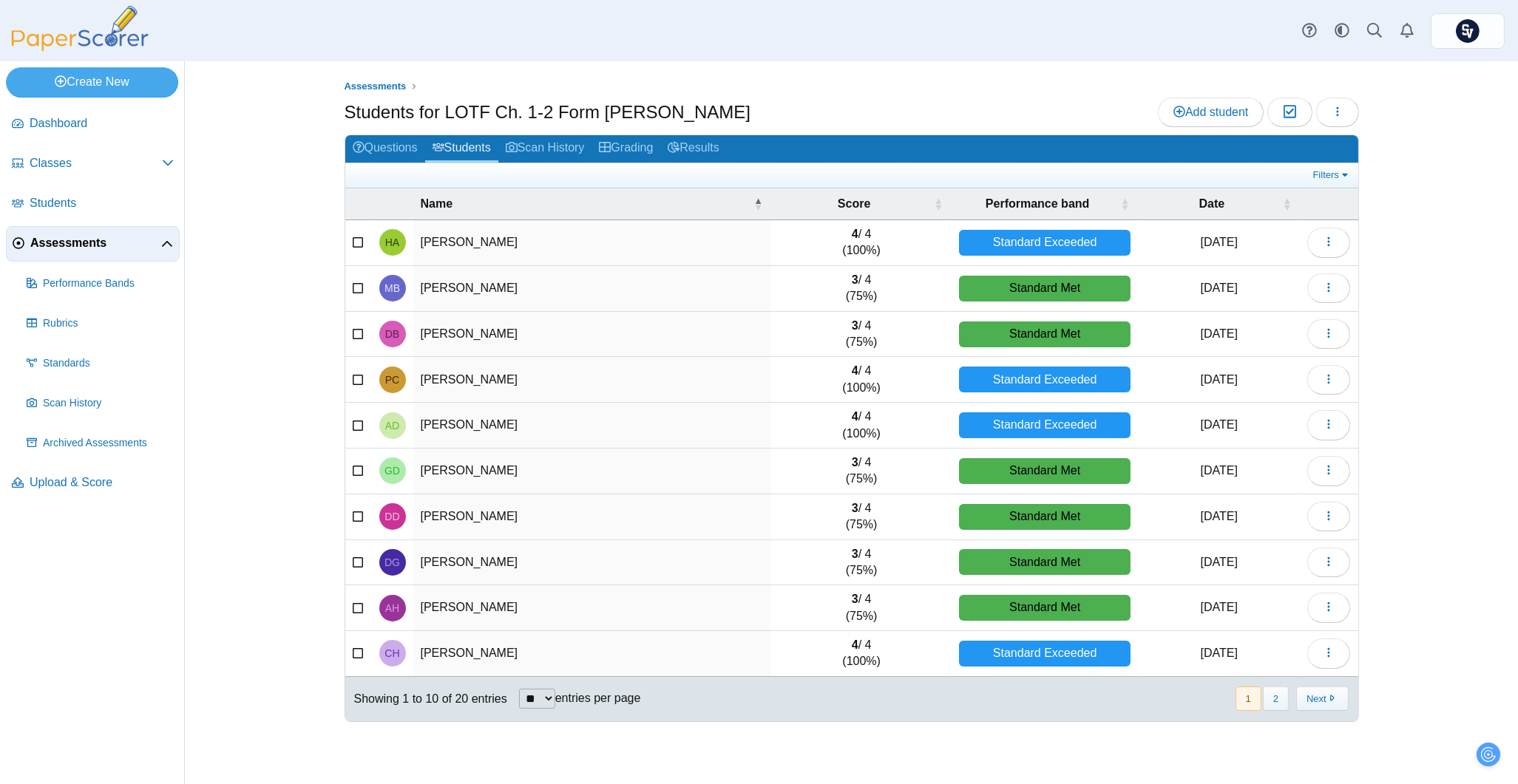
click at [95, 243] on span "Assessments" at bounding box center [96, 243] width 131 height 16
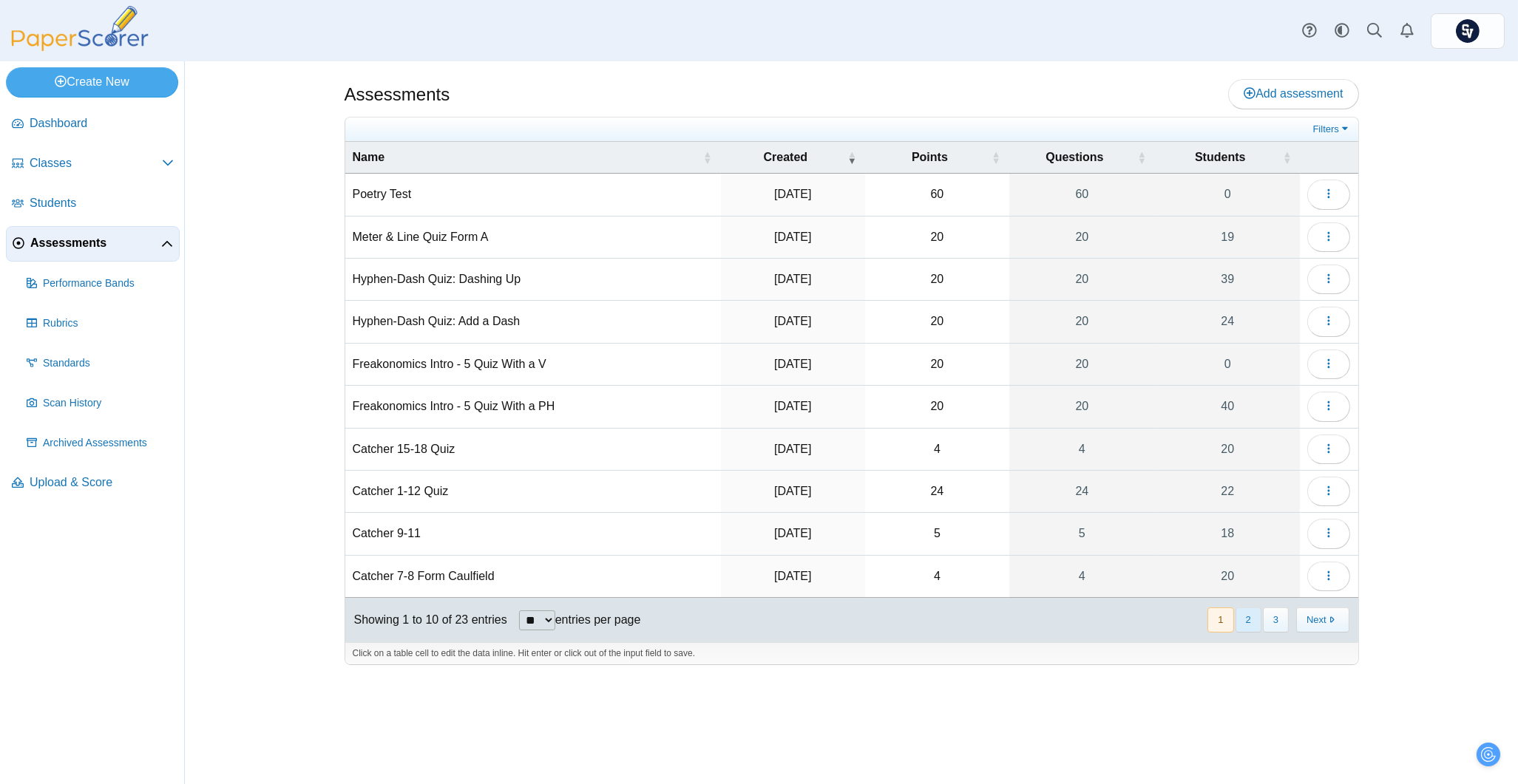
click at [1256, 630] on button "2" at bounding box center [1249, 619] width 26 height 24
click at [1277, 626] on button "3" at bounding box center [1276, 619] width 26 height 24
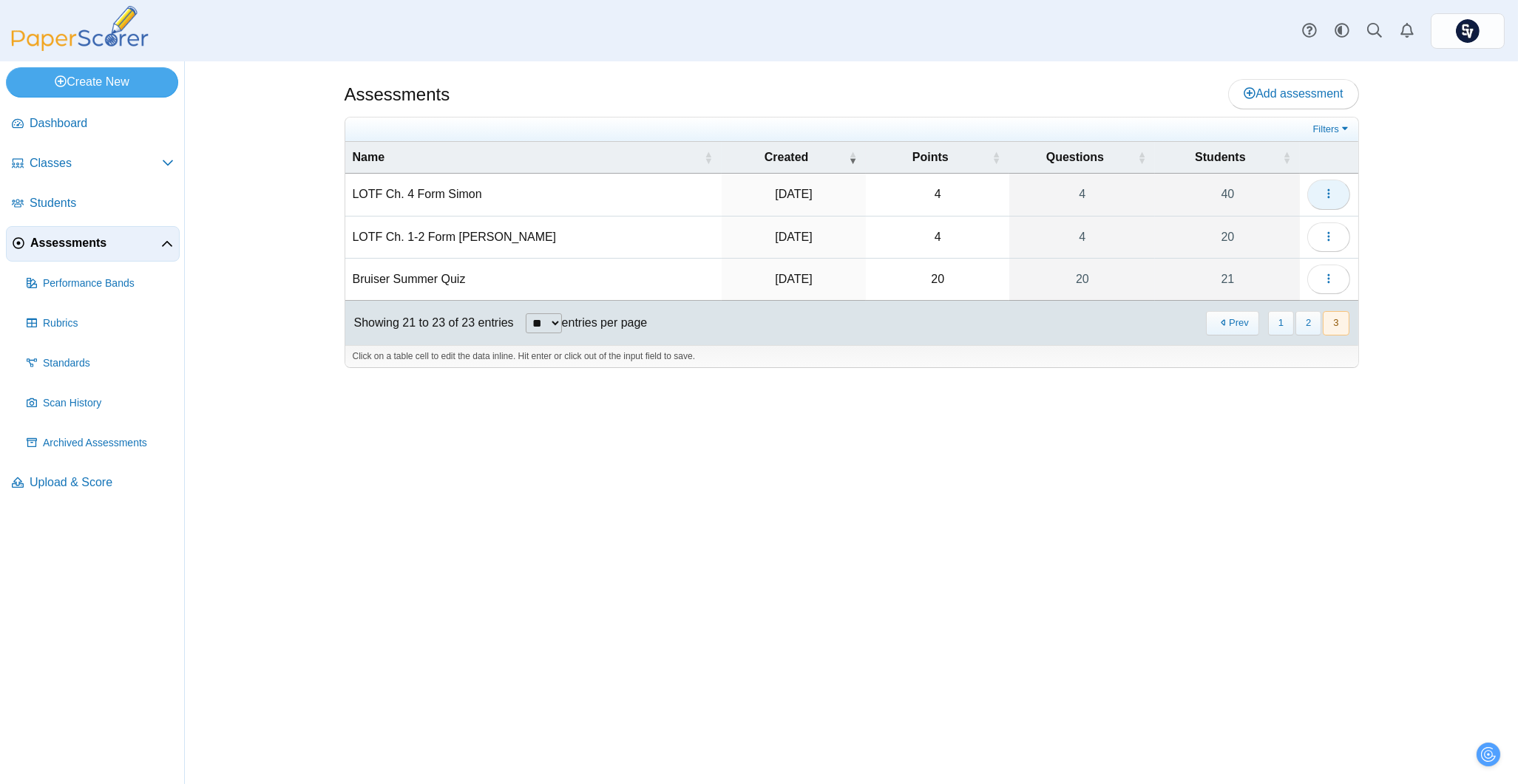
click at [1320, 193] on button "button" at bounding box center [1328, 194] width 43 height 30
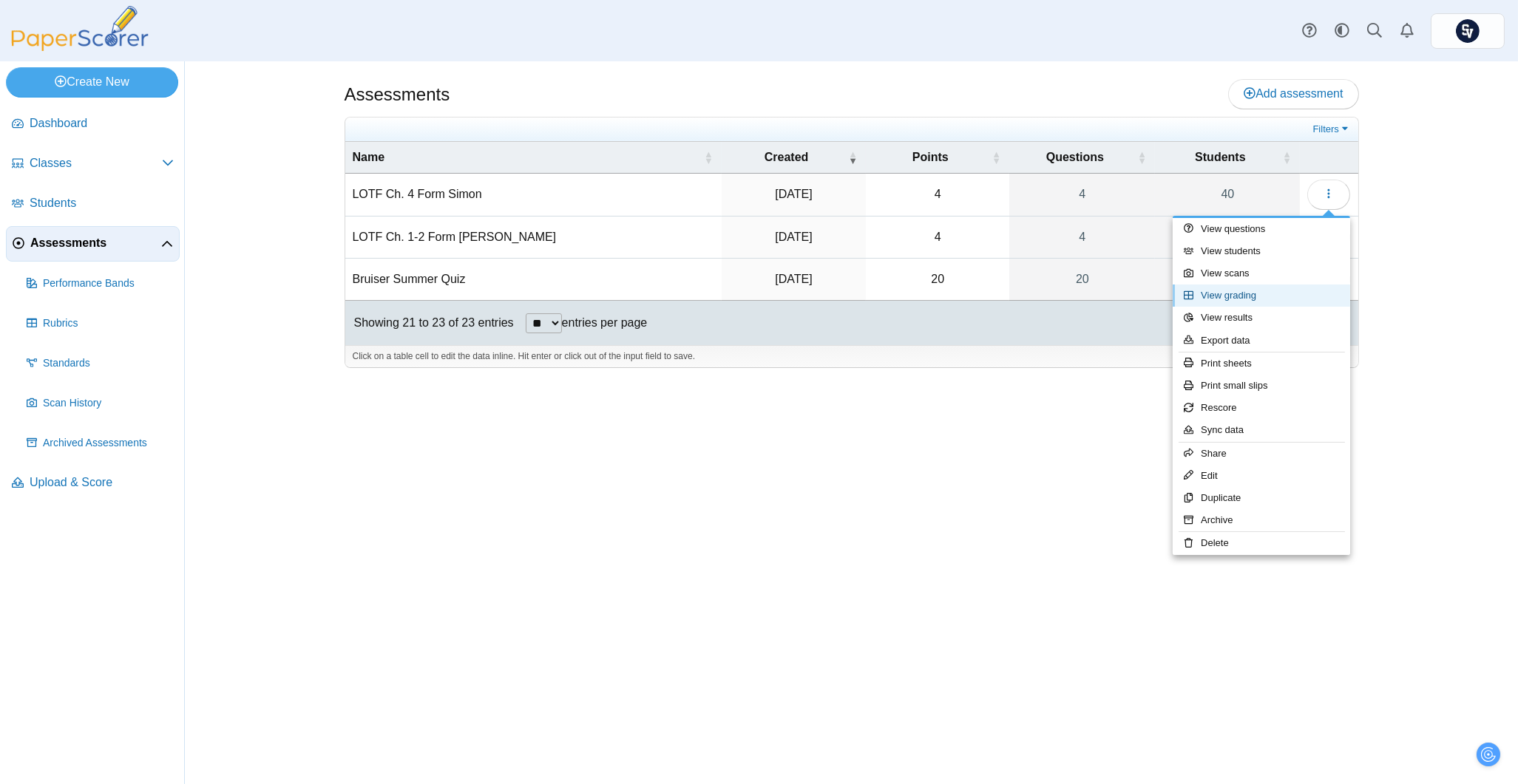
click at [1296, 303] on link "View grading" at bounding box center [1262, 295] width 178 height 22
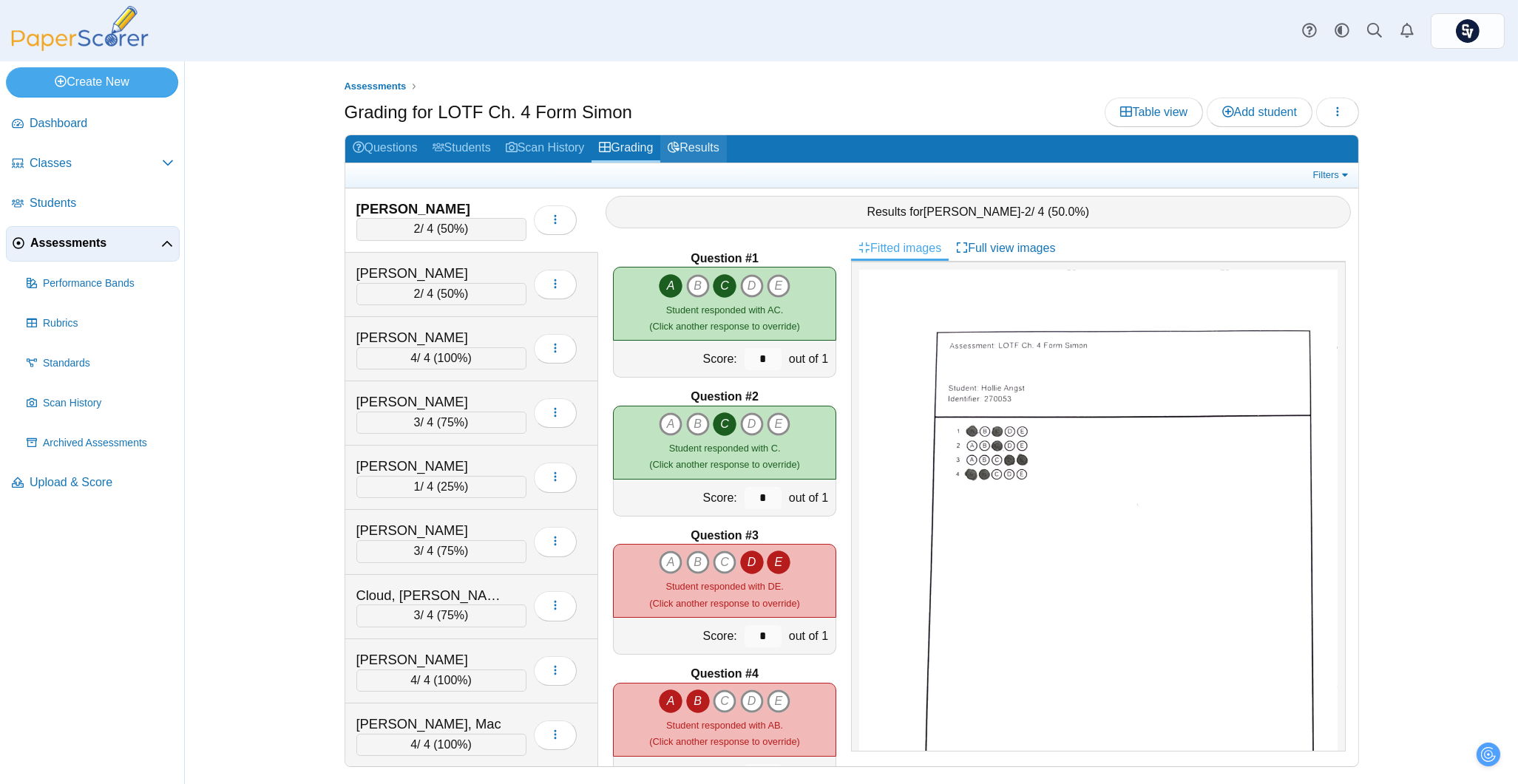
click at [680, 143] on icon at bounding box center [674, 147] width 12 height 12
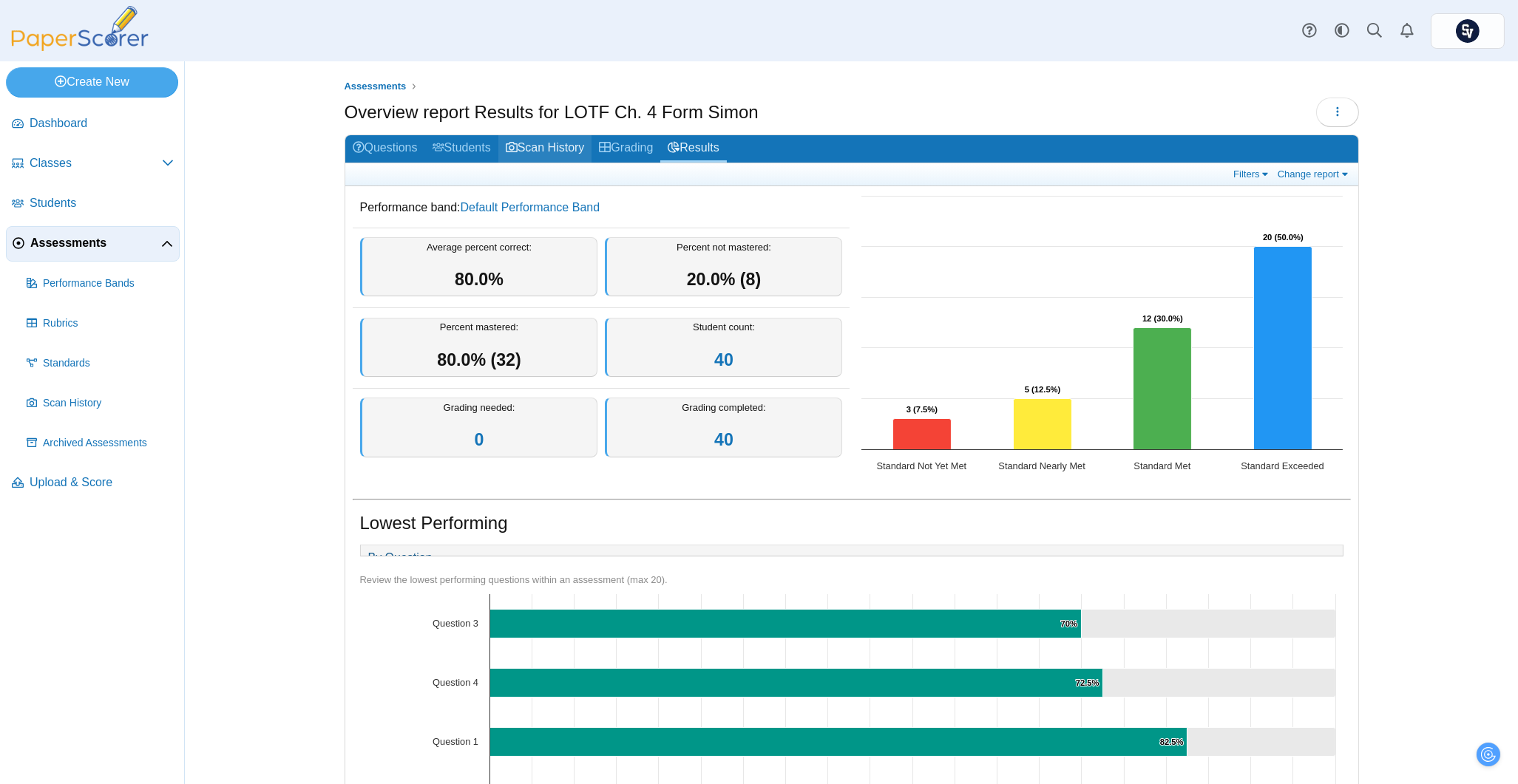
click at [542, 146] on link "Scan History" at bounding box center [545, 149] width 94 height 27
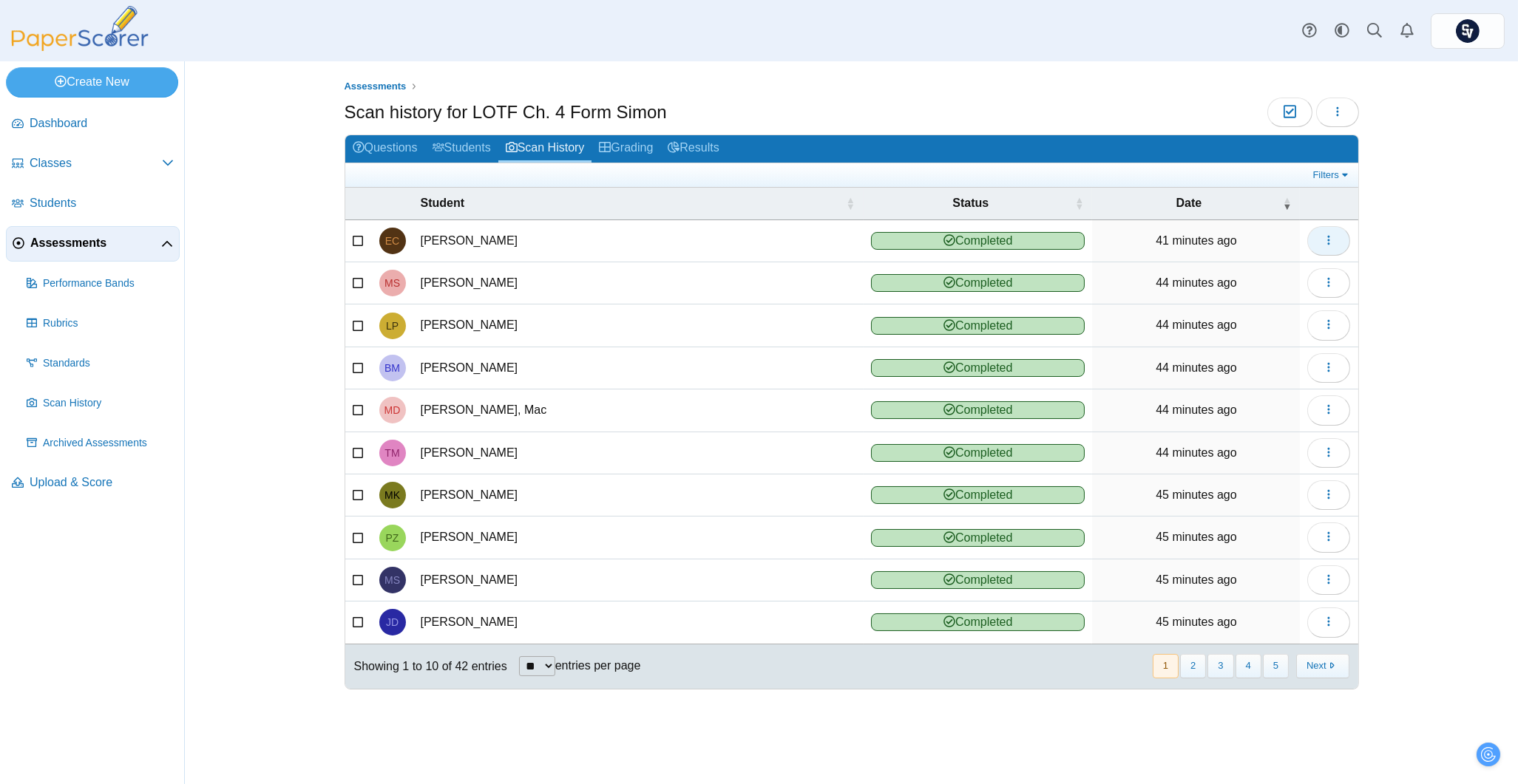
click at [1329, 235] on icon "button" at bounding box center [1329, 240] width 12 height 12
click at [285, 279] on div "Assessments Scan history for LOTF Ch. 4 Form Simon Moderation 0 Loading…" at bounding box center [851, 422] width 1333 height 723
click at [67, 199] on span "Students" at bounding box center [102, 202] width 144 height 16
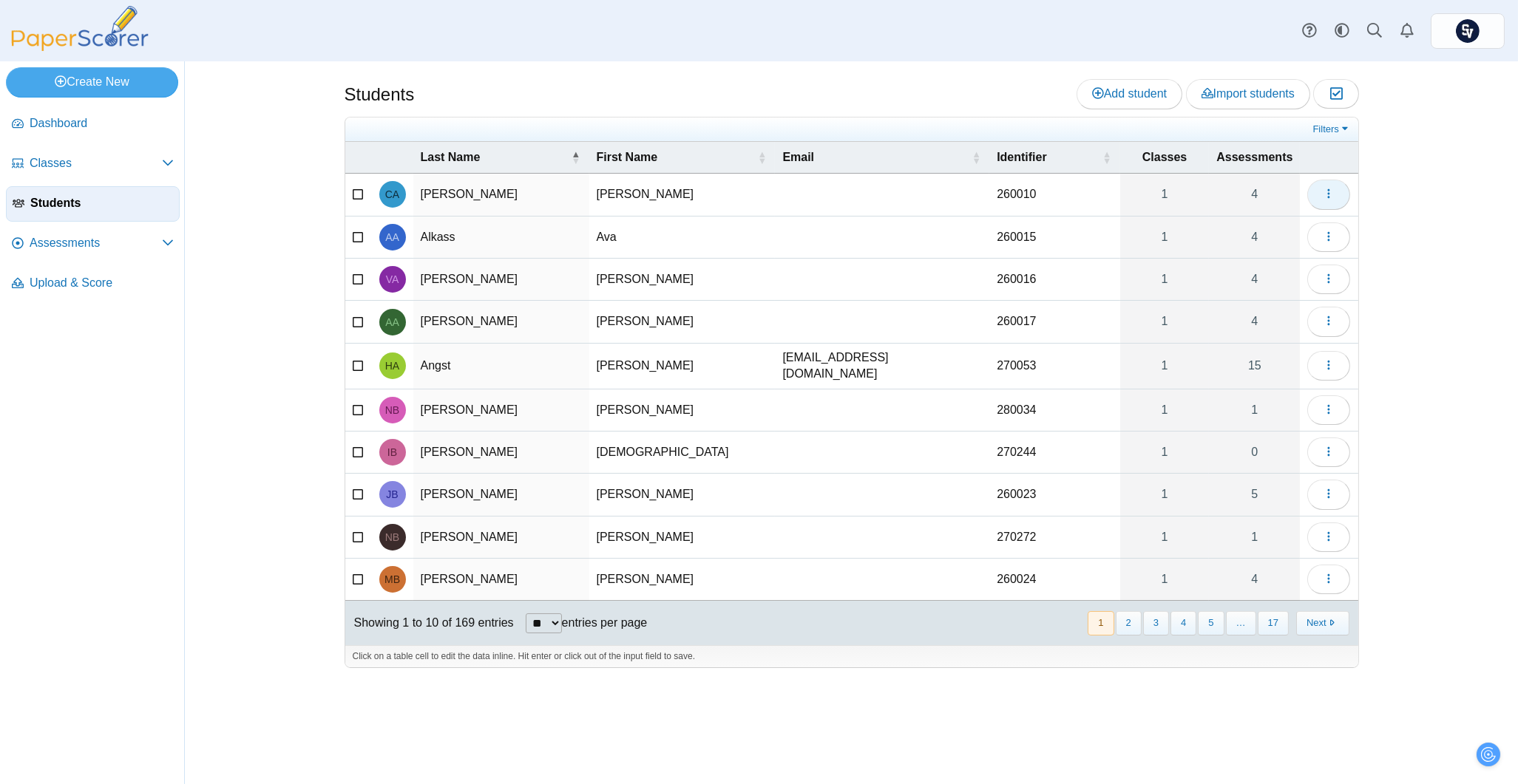
click at [1315, 188] on button "button" at bounding box center [1328, 194] width 43 height 30
click at [1331, 189] on icon "button" at bounding box center [1329, 194] width 12 height 12
click at [69, 126] on span "Dashboard" at bounding box center [102, 123] width 144 height 16
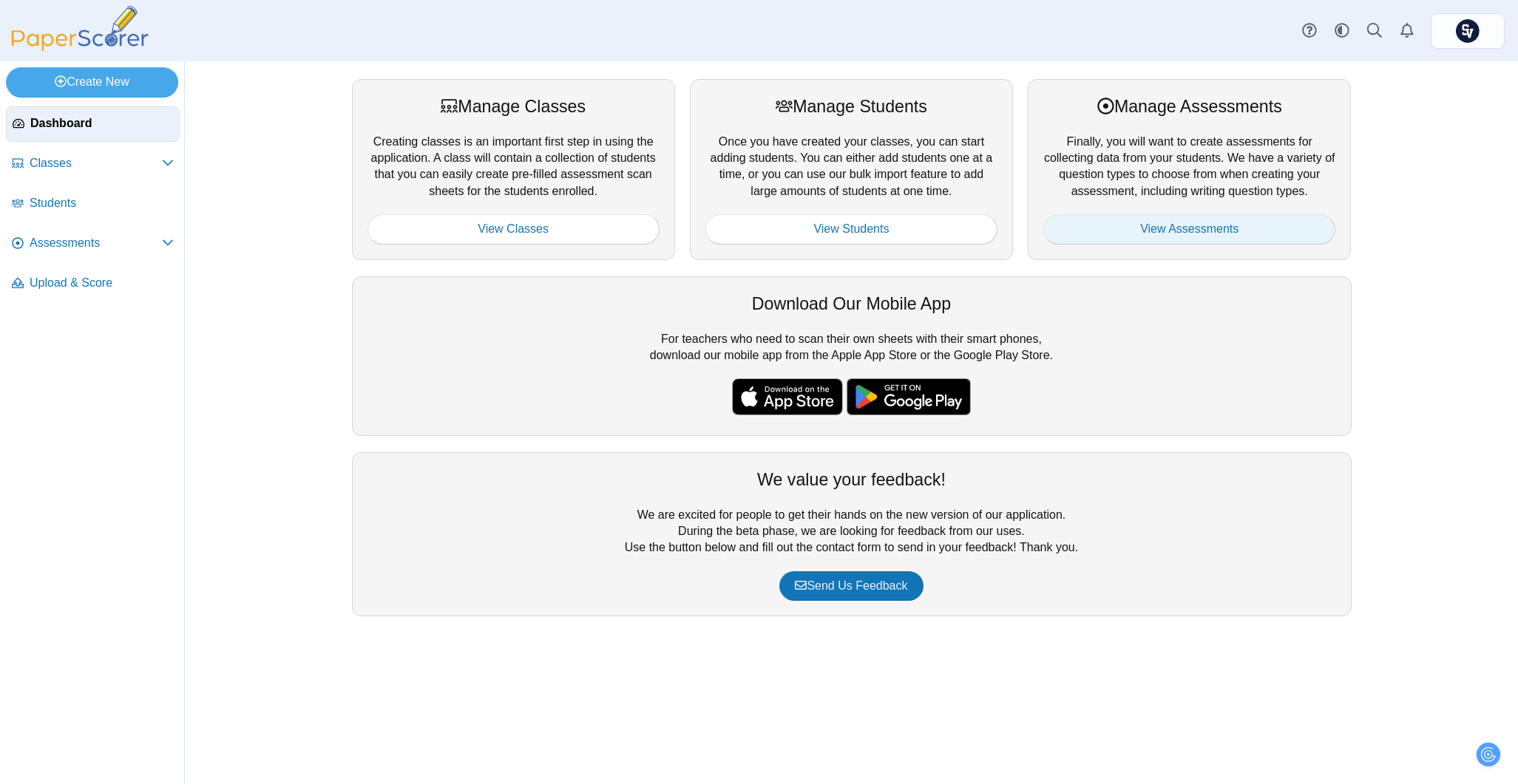
click at [1155, 228] on link "View Assessments" at bounding box center [1189, 229] width 292 height 30
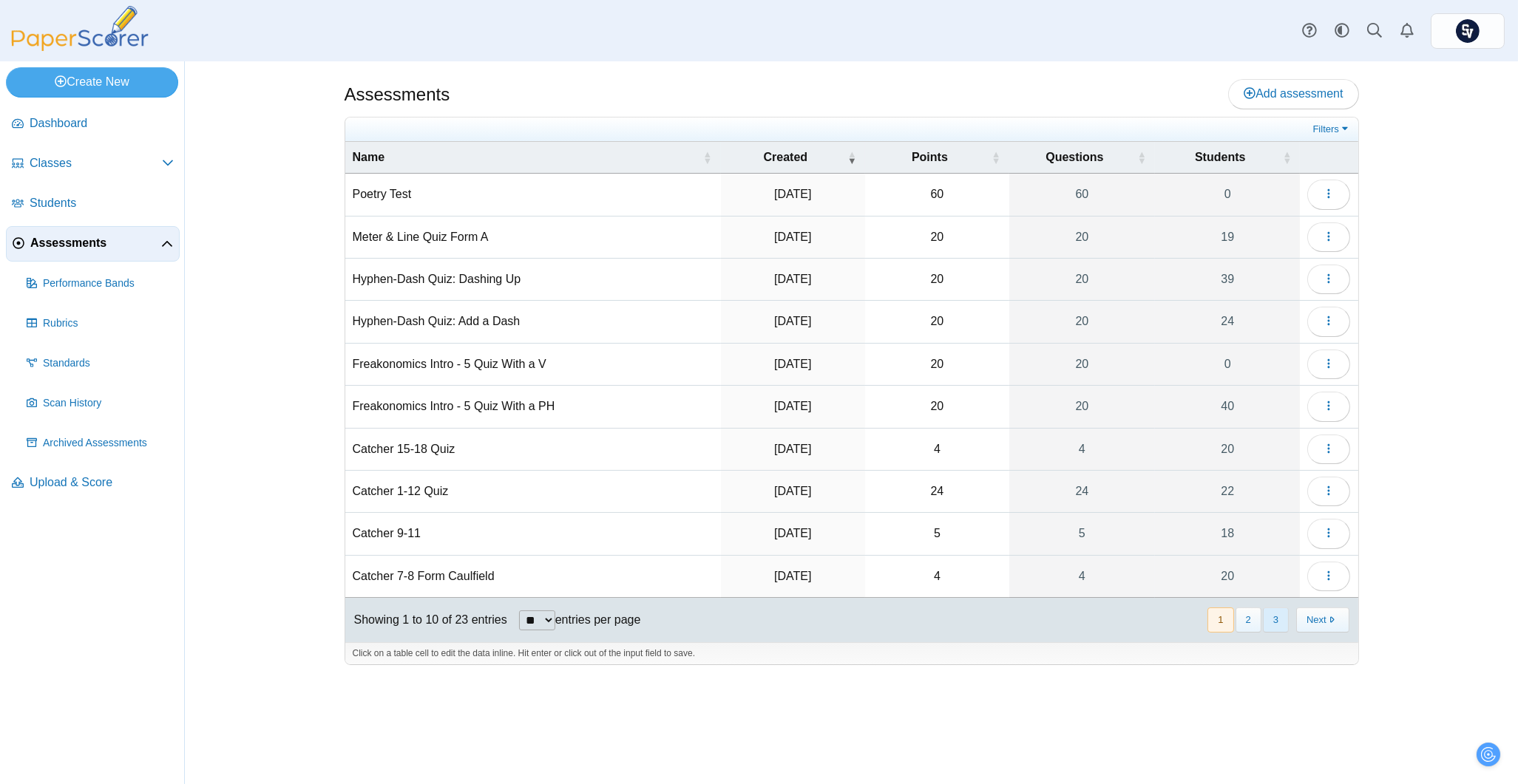
click at [1271, 624] on button "3" at bounding box center [1276, 619] width 26 height 24
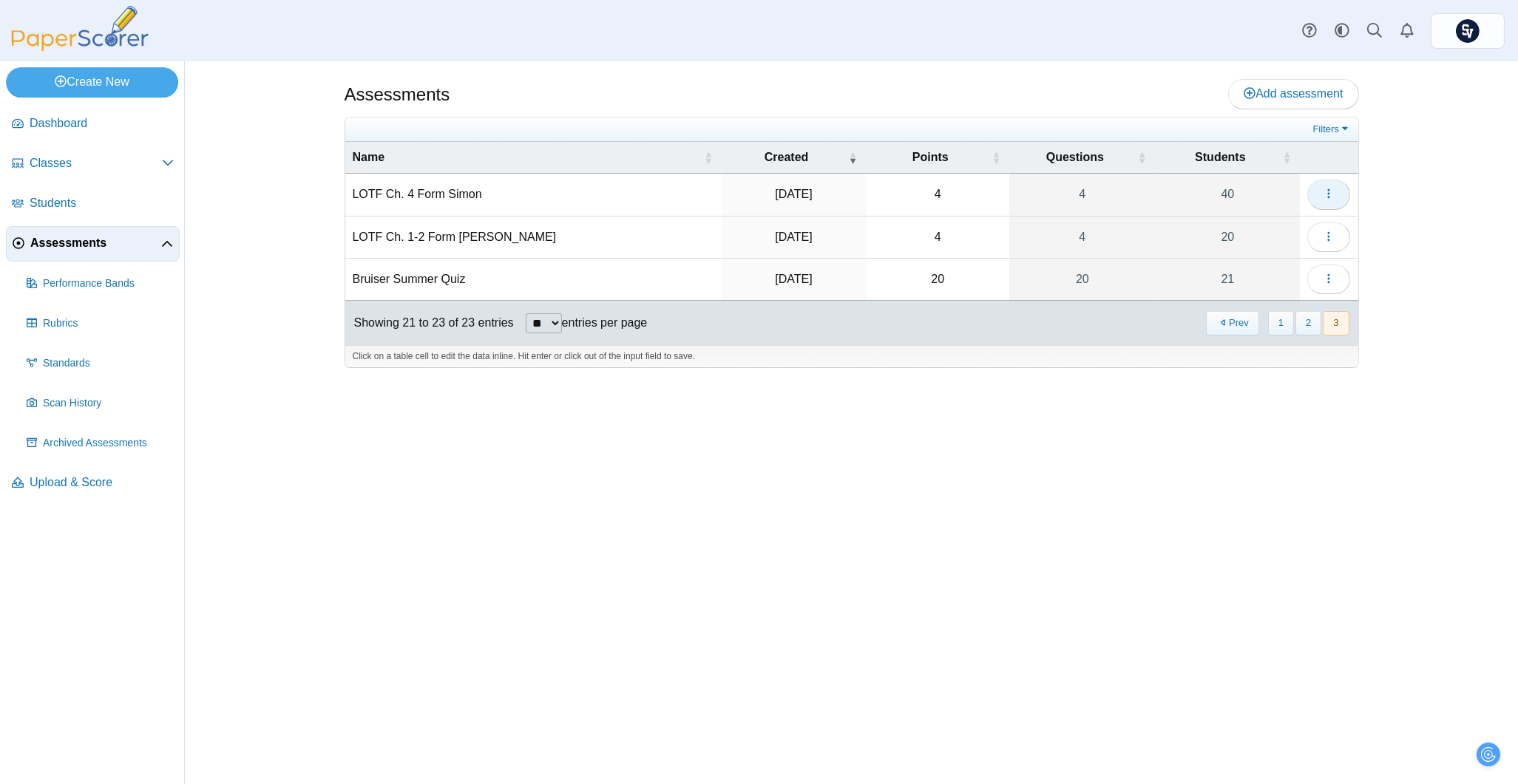
click at [1334, 187] on button "button" at bounding box center [1328, 194] width 43 height 30
